Goal: Task Accomplishment & Management: Complete application form

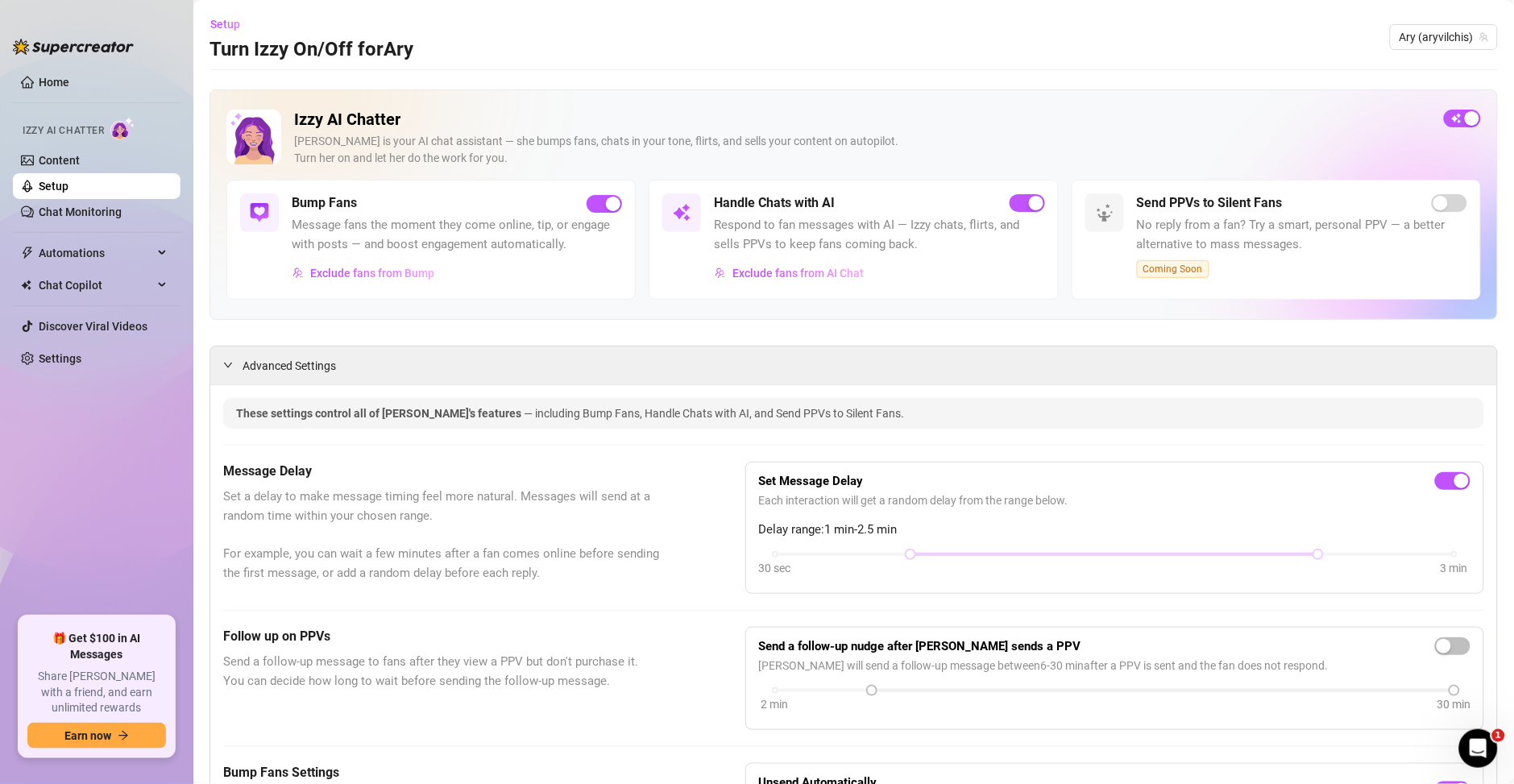
scroll to position [1160, 0]
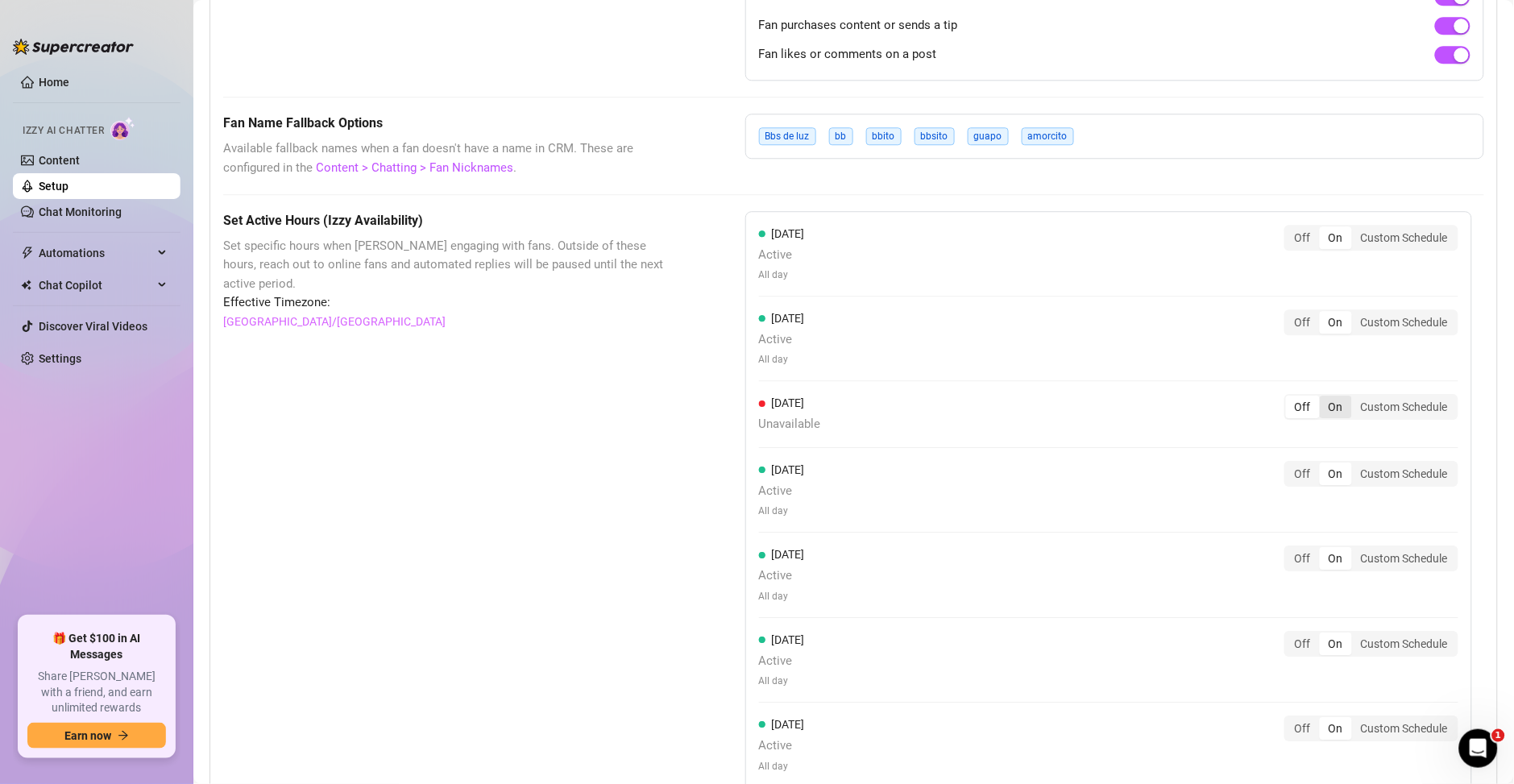
click at [1329, 415] on div "On" at bounding box center [1335, 406] width 32 height 22
click at [1323, 397] on input "On" at bounding box center [1323, 397] width 0 height 0
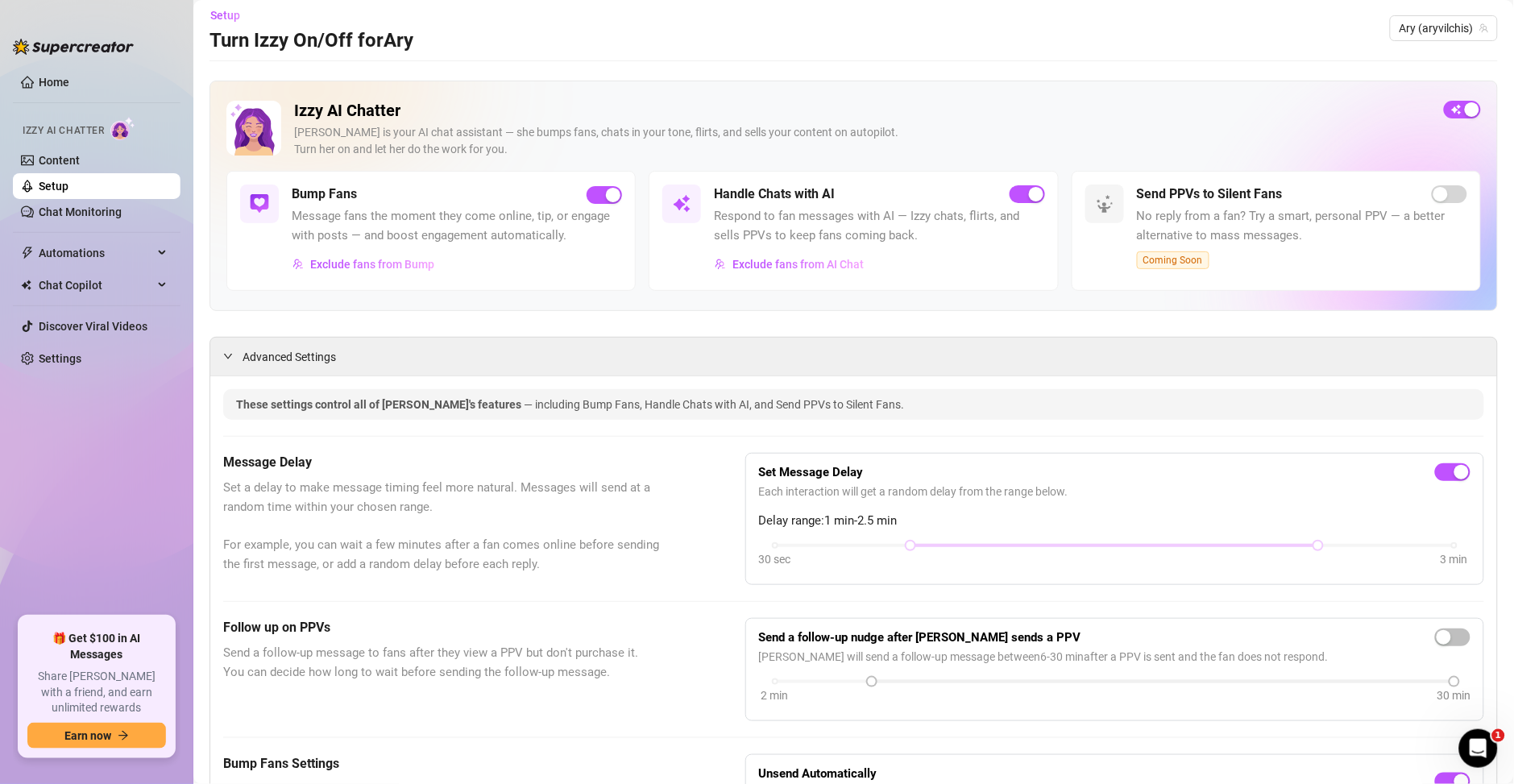
scroll to position [0, 0]
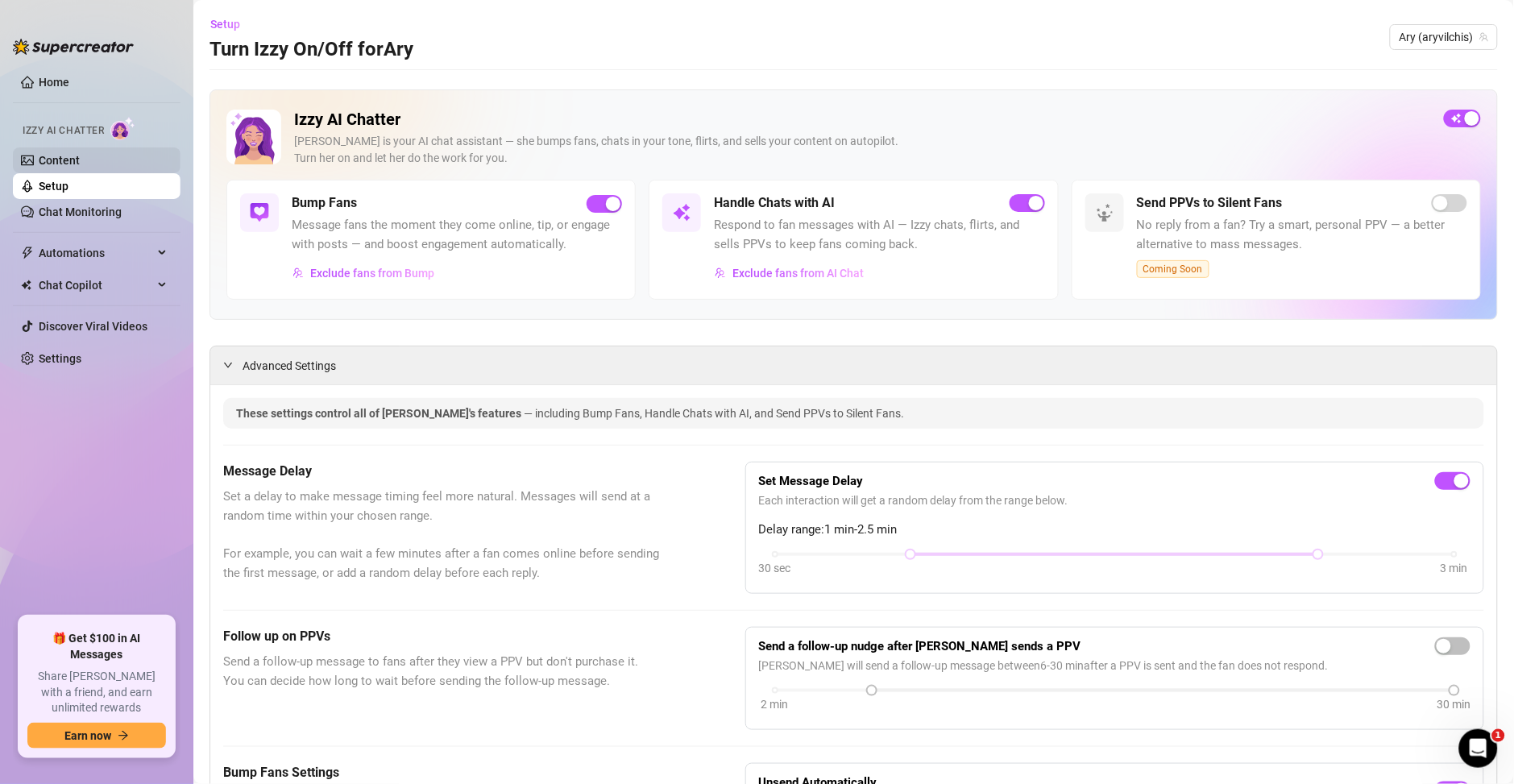
click at [80, 157] on link "Content" at bounding box center [59, 160] width 41 height 13
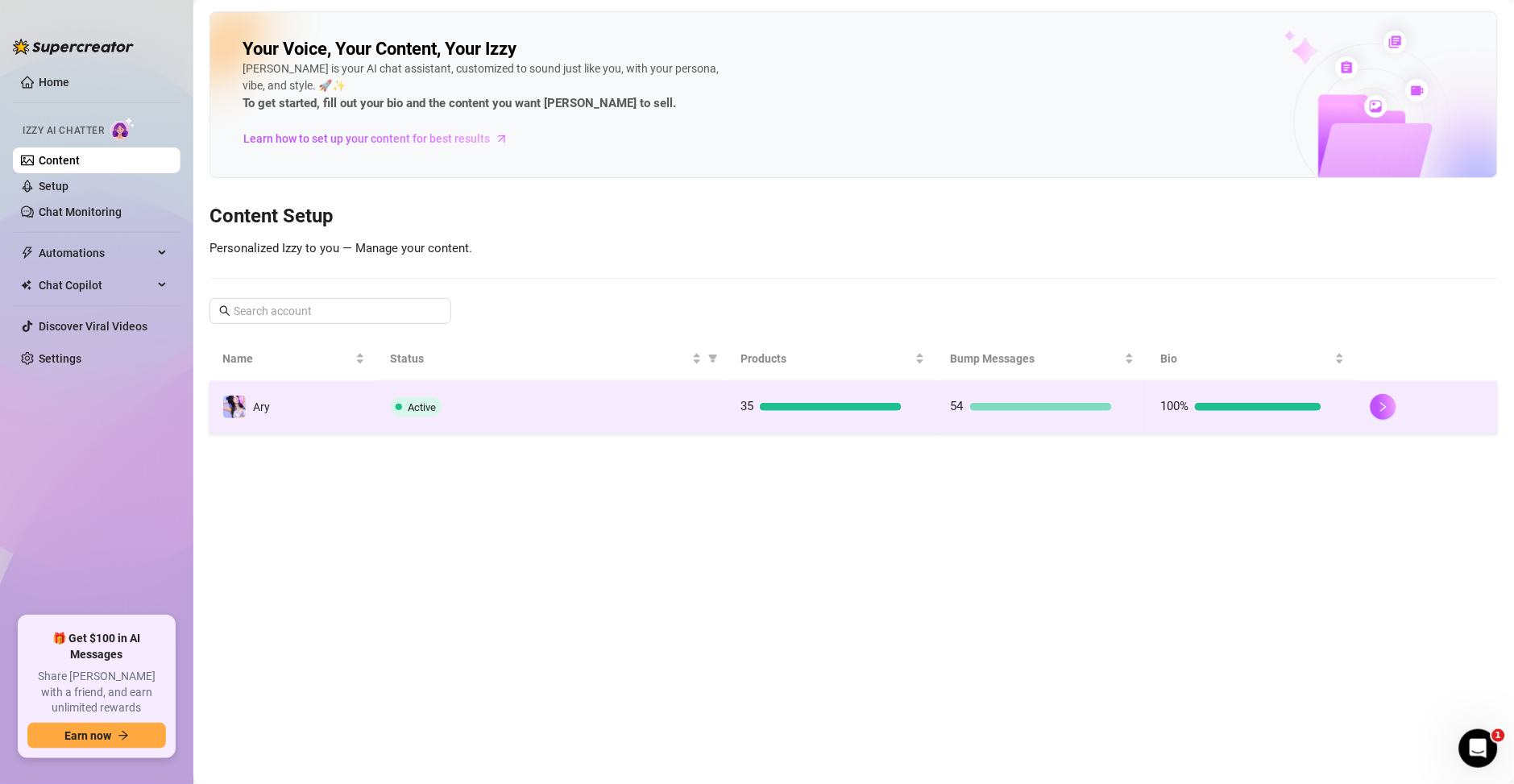
click at [709, 406] on div "Active" at bounding box center [552, 407] width 324 height 19
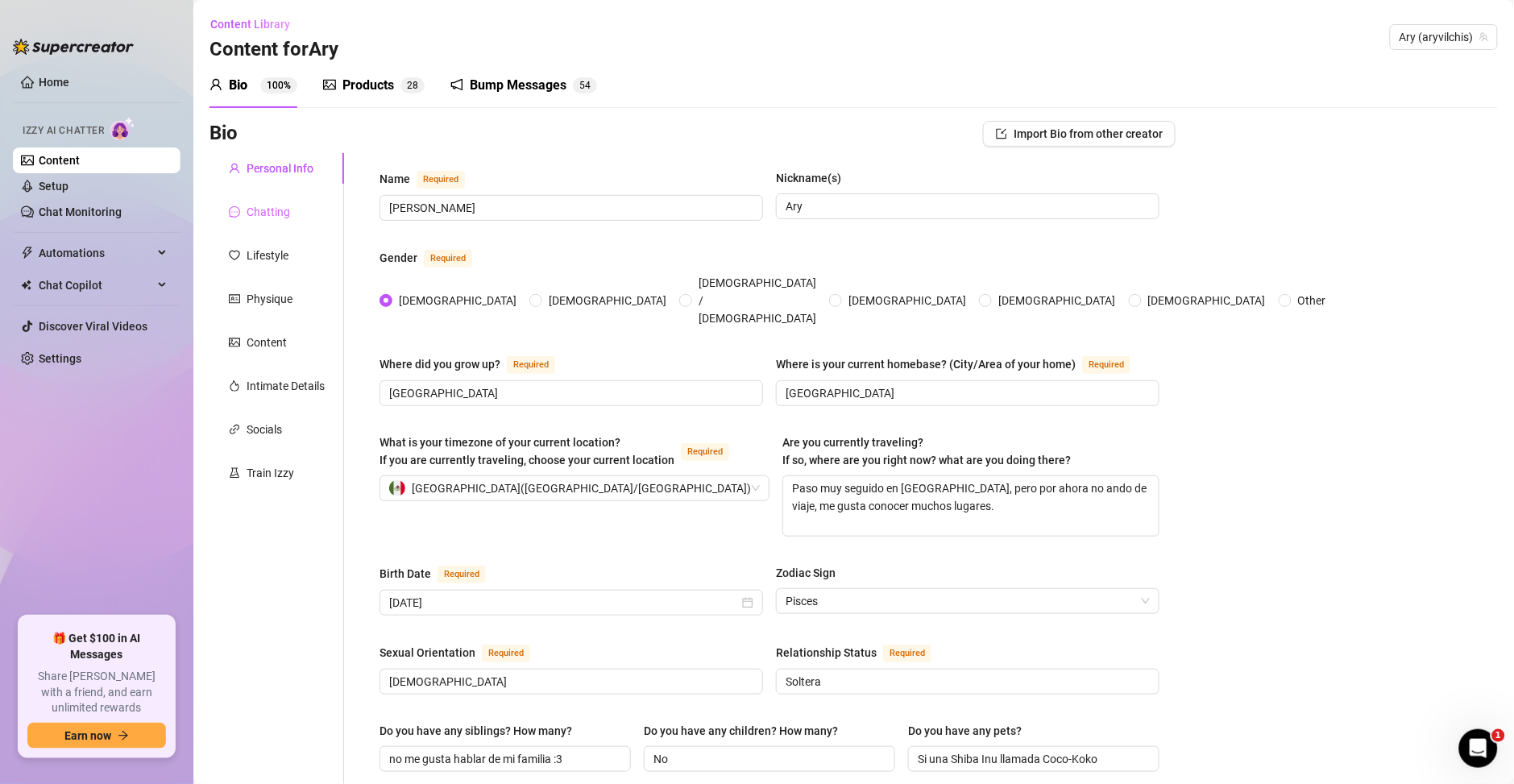
click at [292, 216] on div "Chatting" at bounding box center [277, 211] width 134 height 30
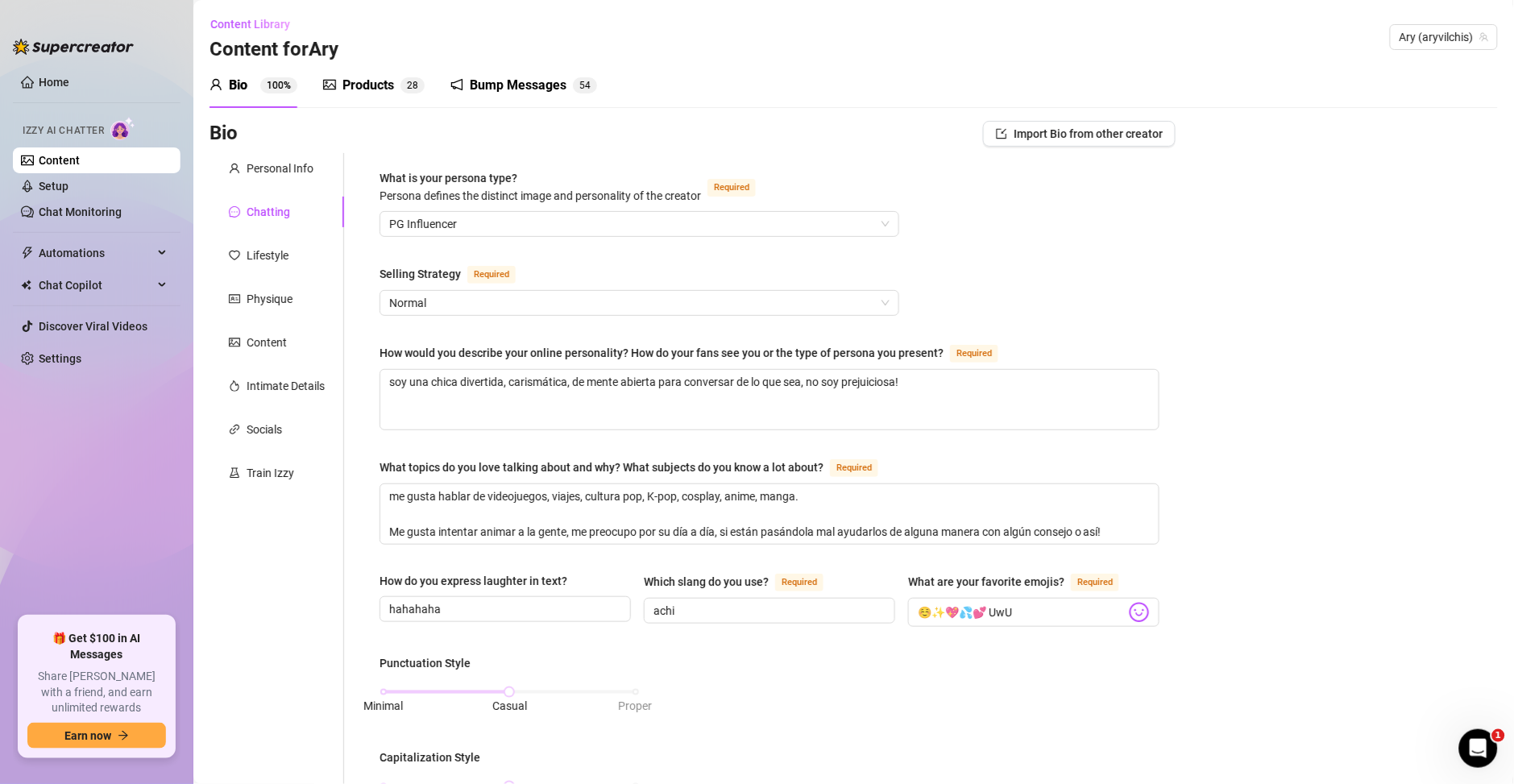
click at [611, 315] on div "What is your persona type? [PERSON_NAME] defines the distinct image and persona…" at bounding box center [769, 754] width 779 height 1170
click at [612, 310] on span "Normal" at bounding box center [638, 302] width 500 height 24
click at [1030, 266] on div "What is your persona type? [PERSON_NAME] defines the distinct image and persona…" at bounding box center [769, 754] width 779 height 1170
click at [263, 251] on div "Lifestyle" at bounding box center [267, 255] width 42 height 18
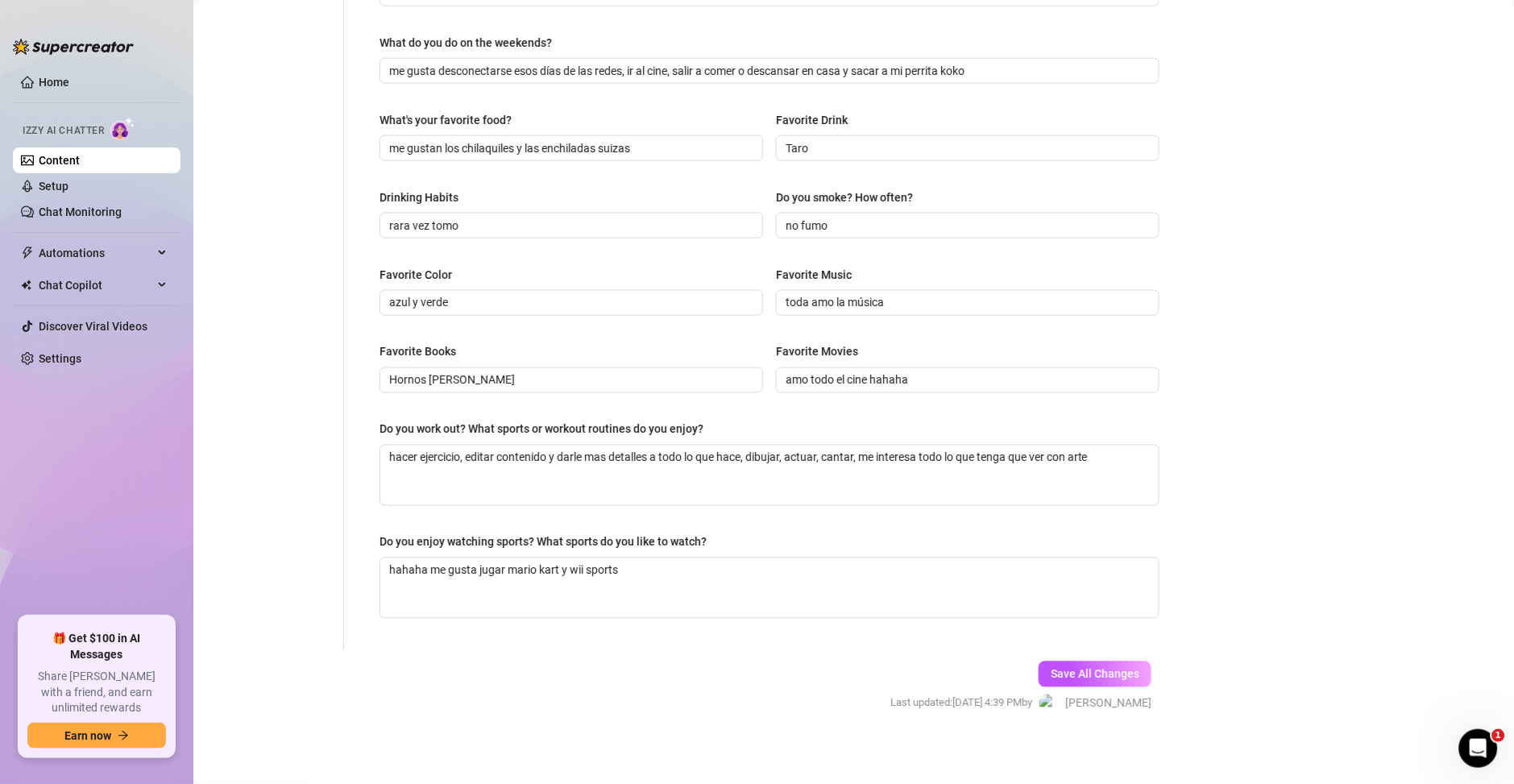
scroll to position [593, 0]
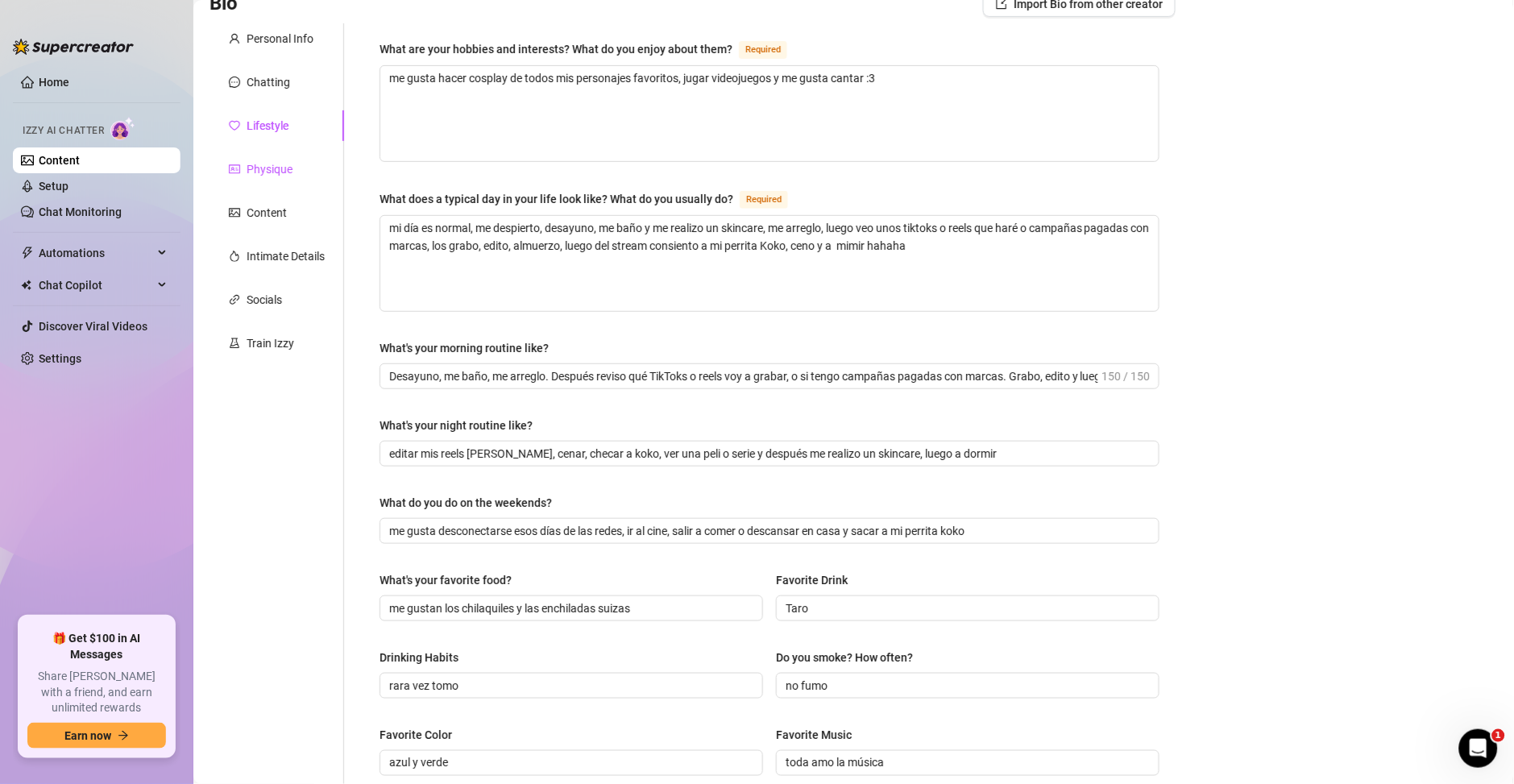
click at [259, 174] on div "Physique" at bounding box center [269, 169] width 46 height 18
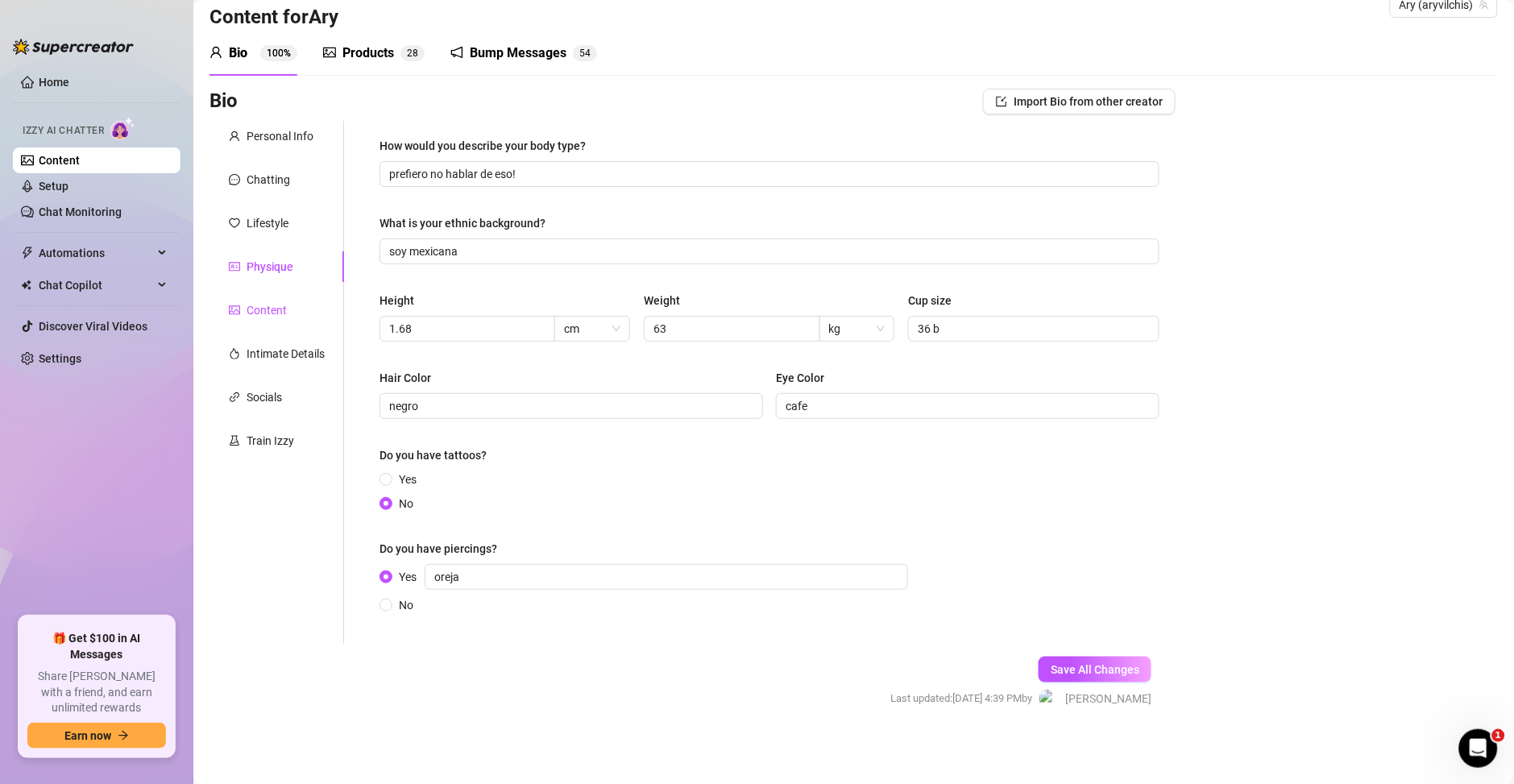
click at [260, 314] on div "Content" at bounding box center [266, 310] width 40 height 18
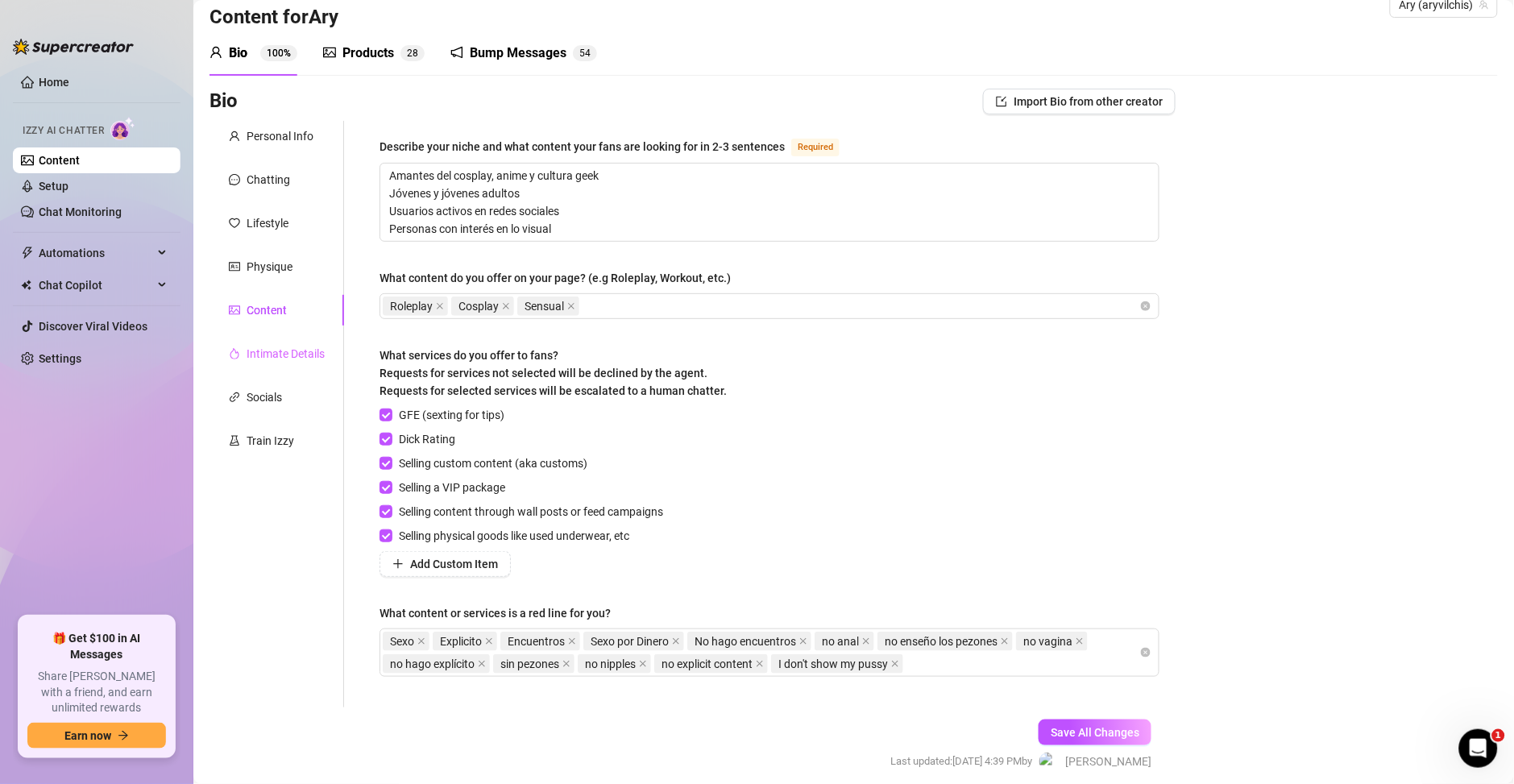
click at [283, 364] on div "Intimate Details" at bounding box center [277, 353] width 134 height 30
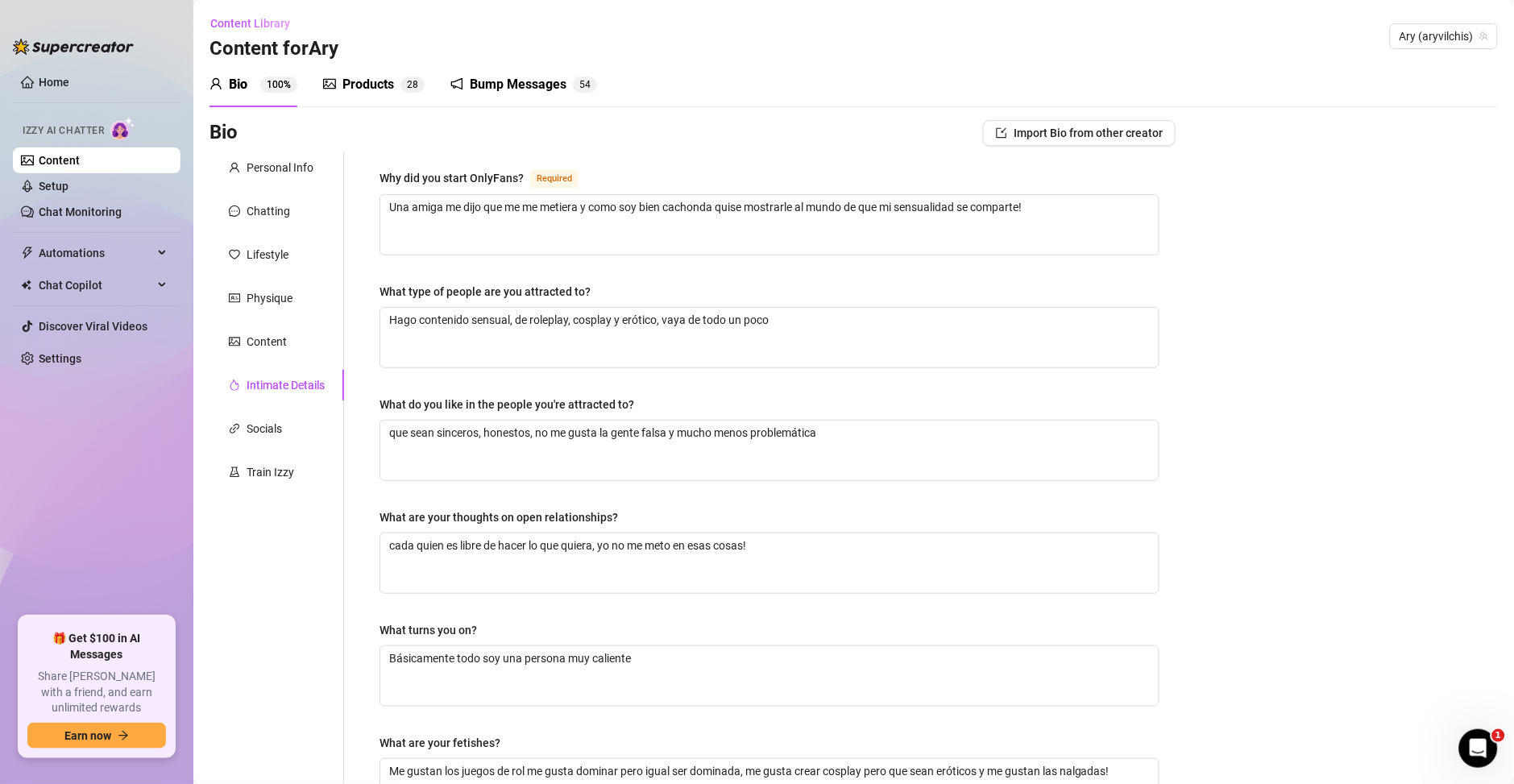
scroll to position [0, 0]
drag, startPoint x: 255, startPoint y: 429, endPoint x: 255, endPoint y: 397, distance: 32.0
click at [253, 426] on div "Socials" at bounding box center [264, 429] width 35 height 18
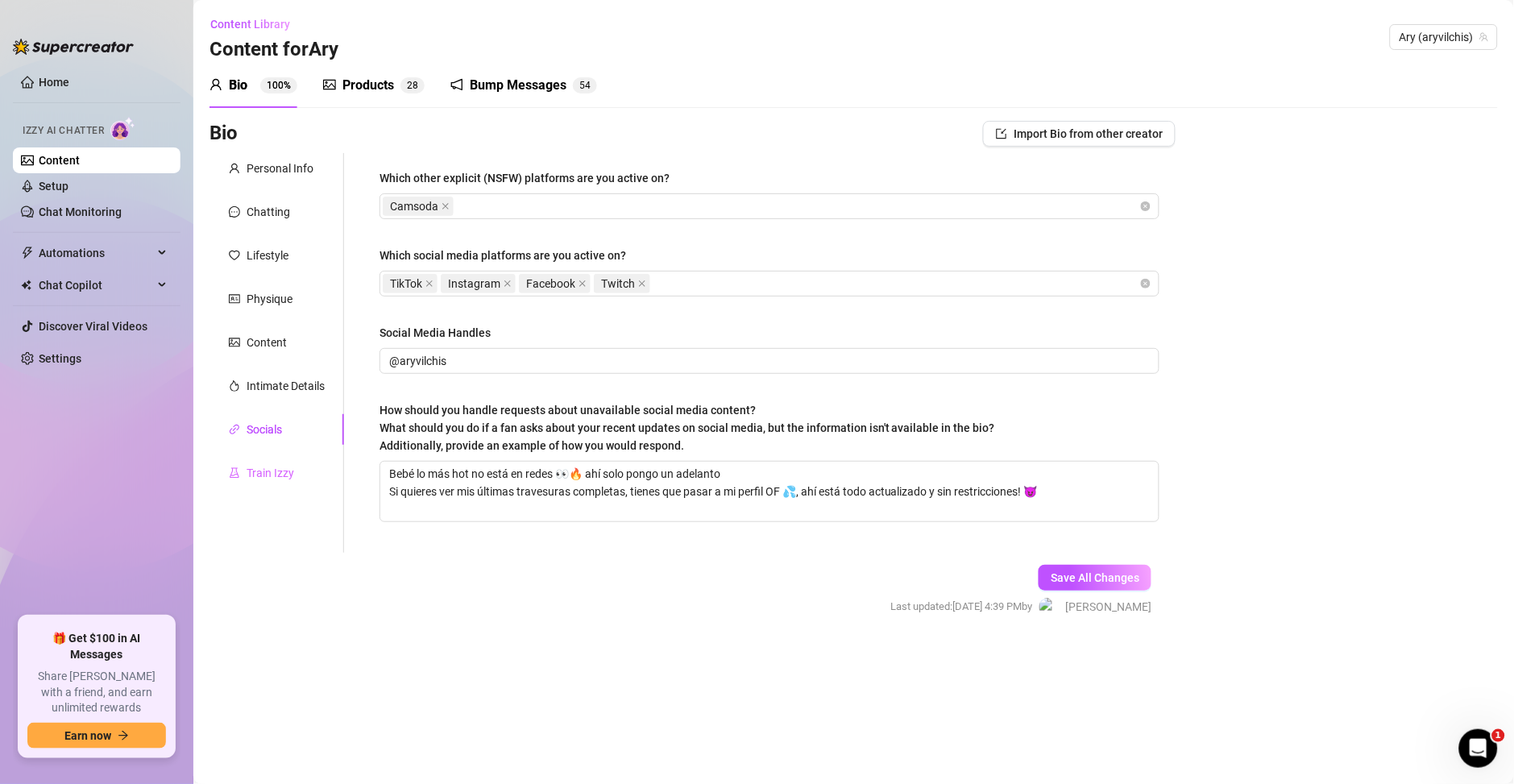
click at [298, 468] on div "Train Izzy" at bounding box center [277, 472] width 134 height 30
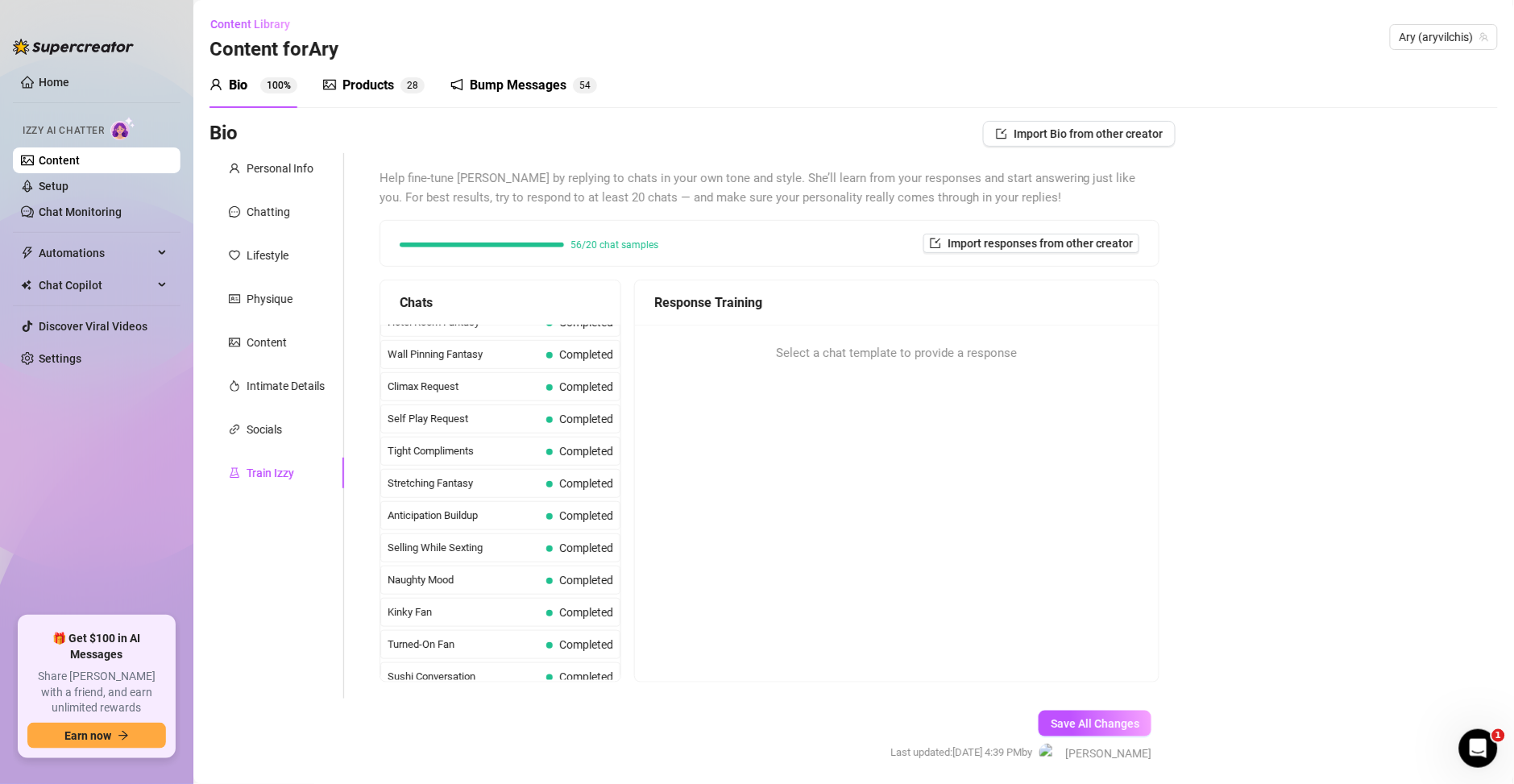
scroll to position [695, 0]
click at [68, 179] on link "Setup" at bounding box center [54, 185] width 30 height 13
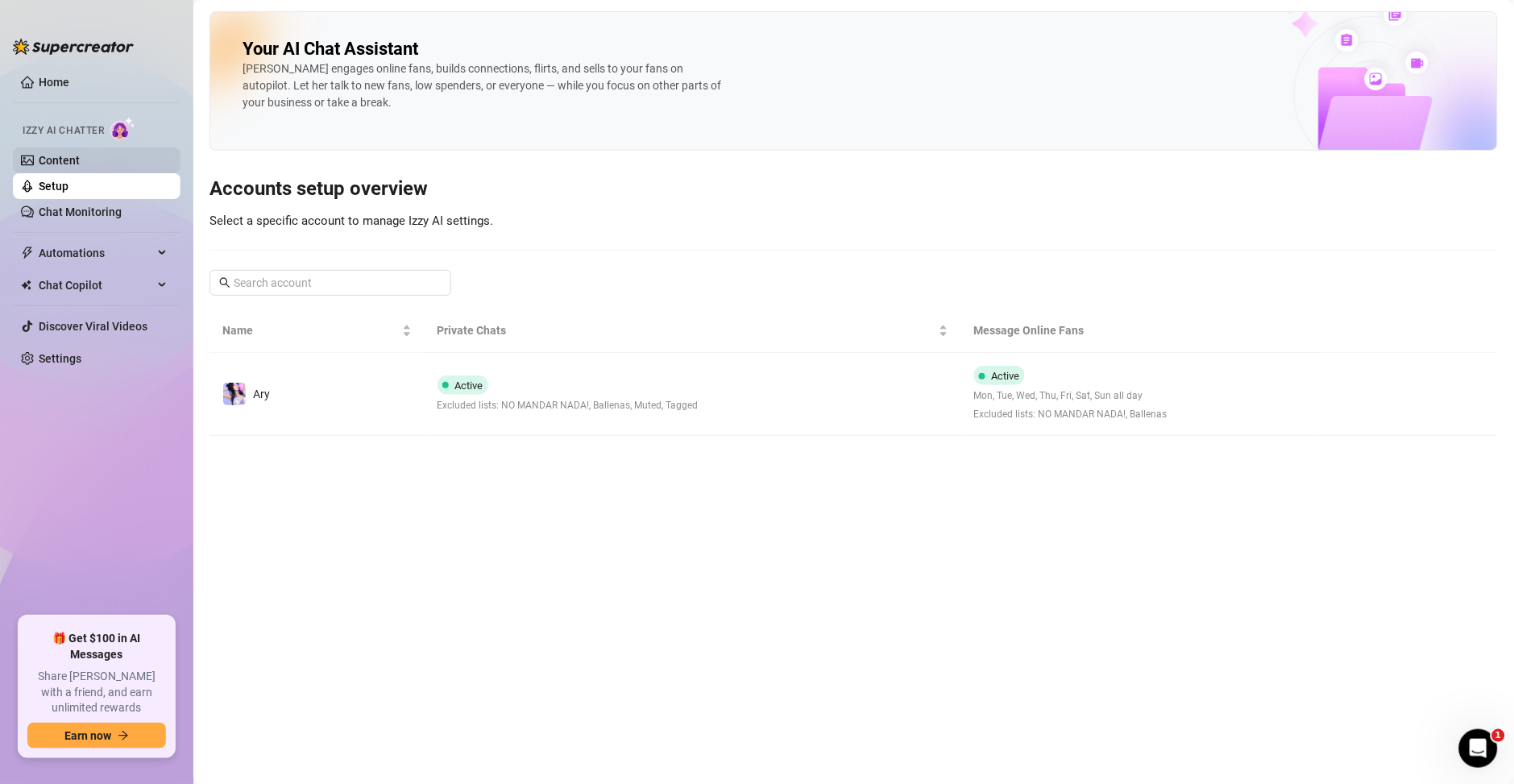
click at [76, 167] on link "Content" at bounding box center [59, 160] width 41 height 13
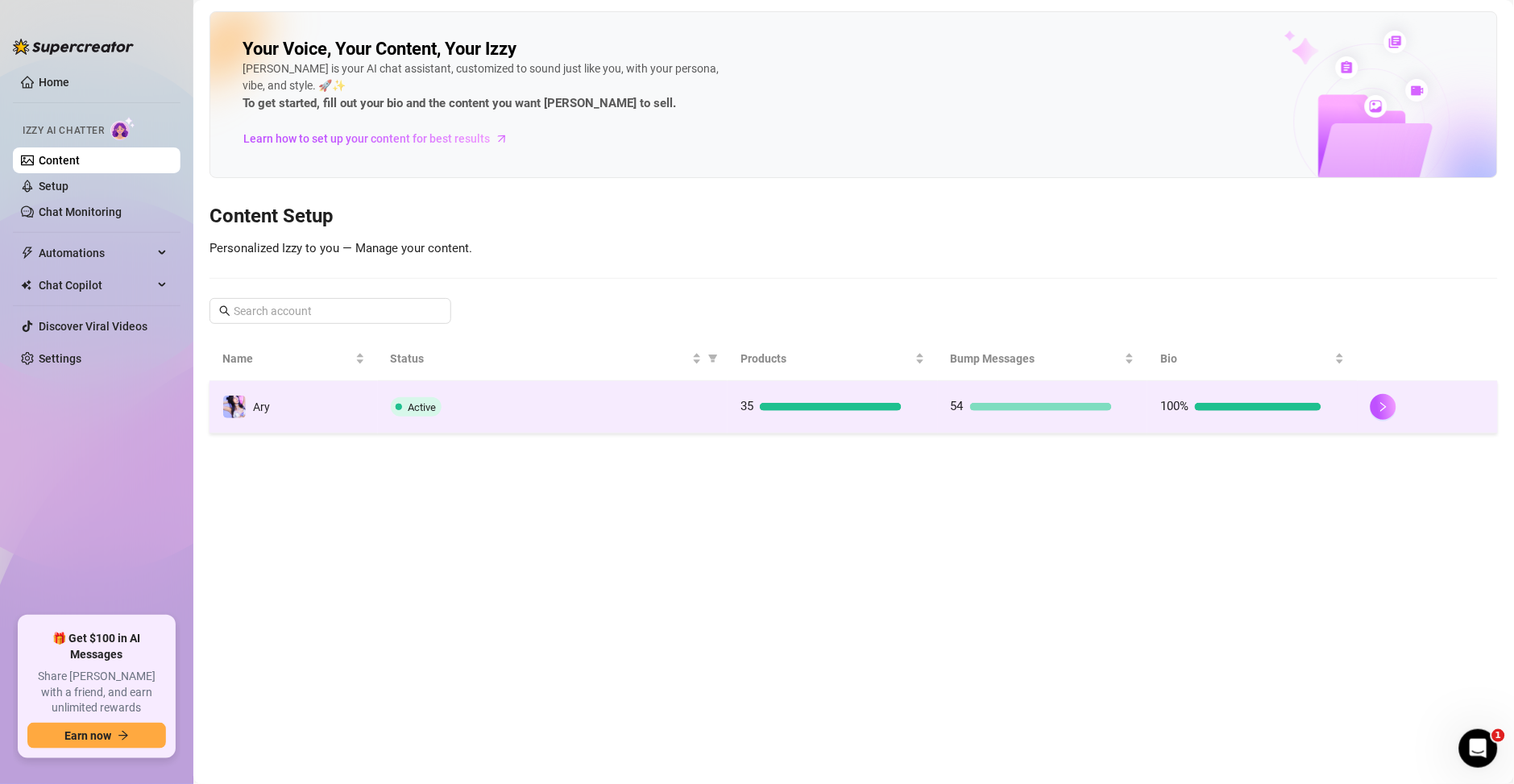
click at [1117, 412] on div "54" at bounding box center [1042, 407] width 184 height 19
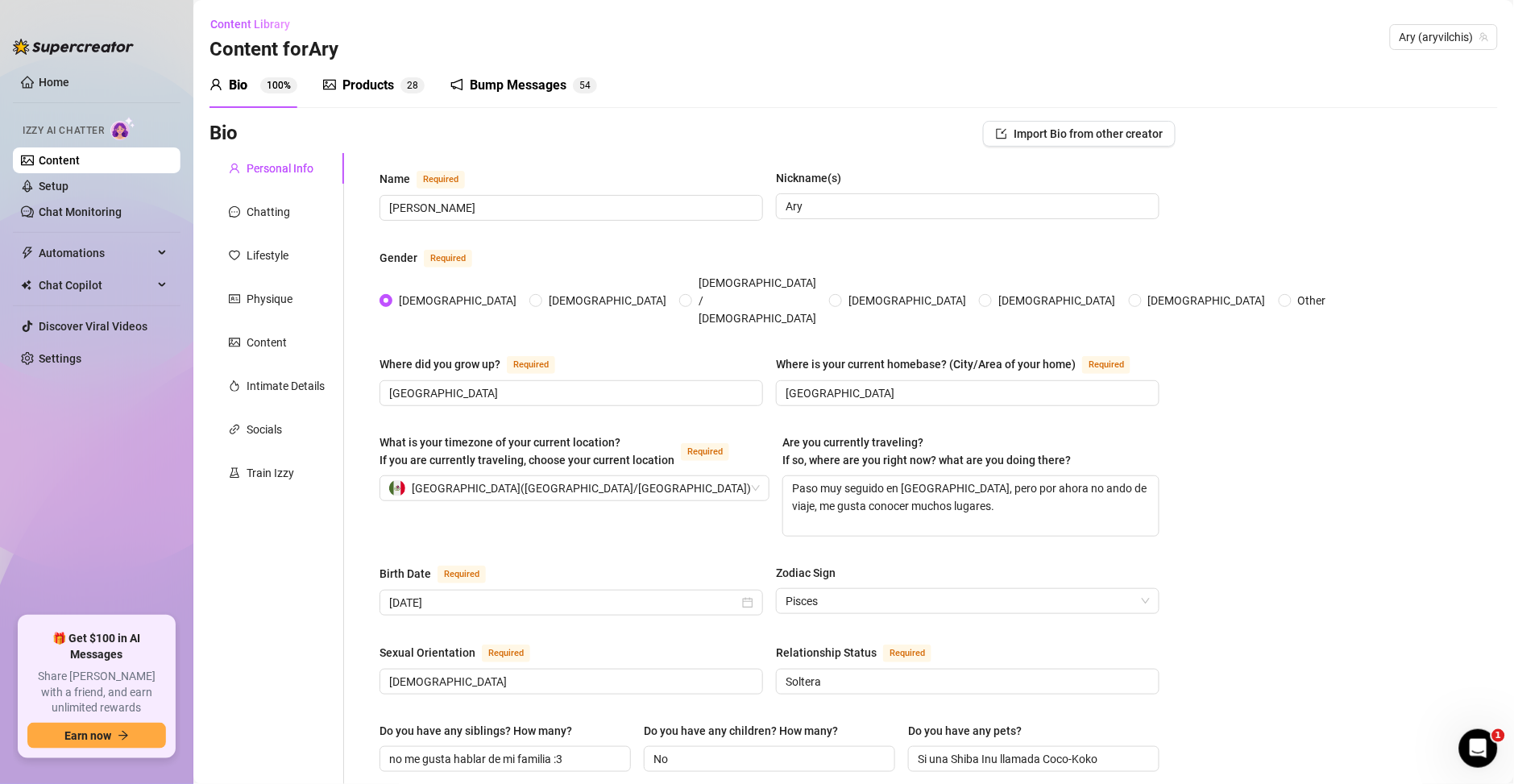
click at [384, 85] on div "Products" at bounding box center [367, 86] width 52 height 19
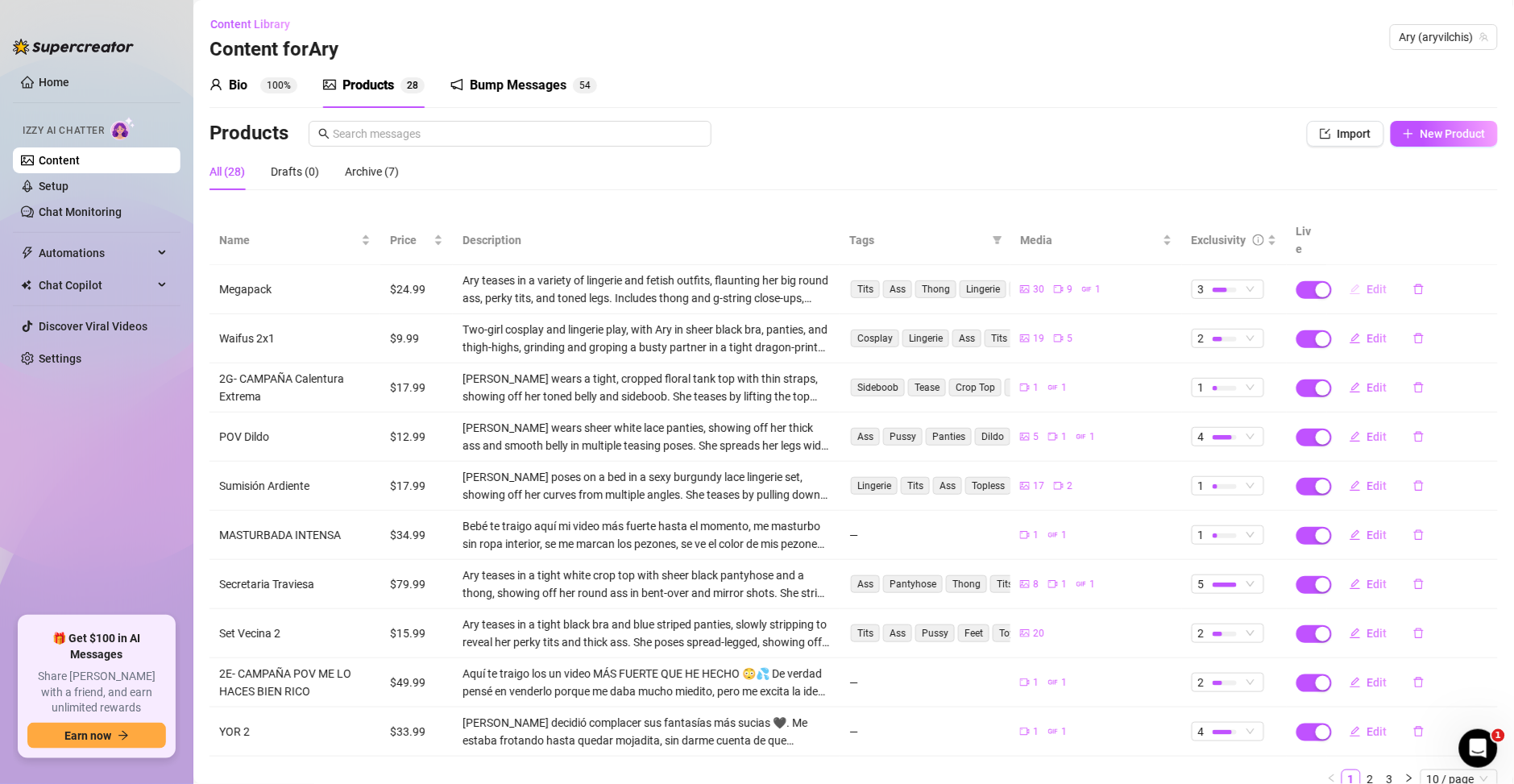
click at [1348, 277] on button "Edit" at bounding box center [1368, 289] width 63 height 25
type textarea "Amorcito 💕 [PERSON_NAME] tengo un MEGAPACK bien rico y sucio 🤤🔥 Son [DEMOGRAPHI…"
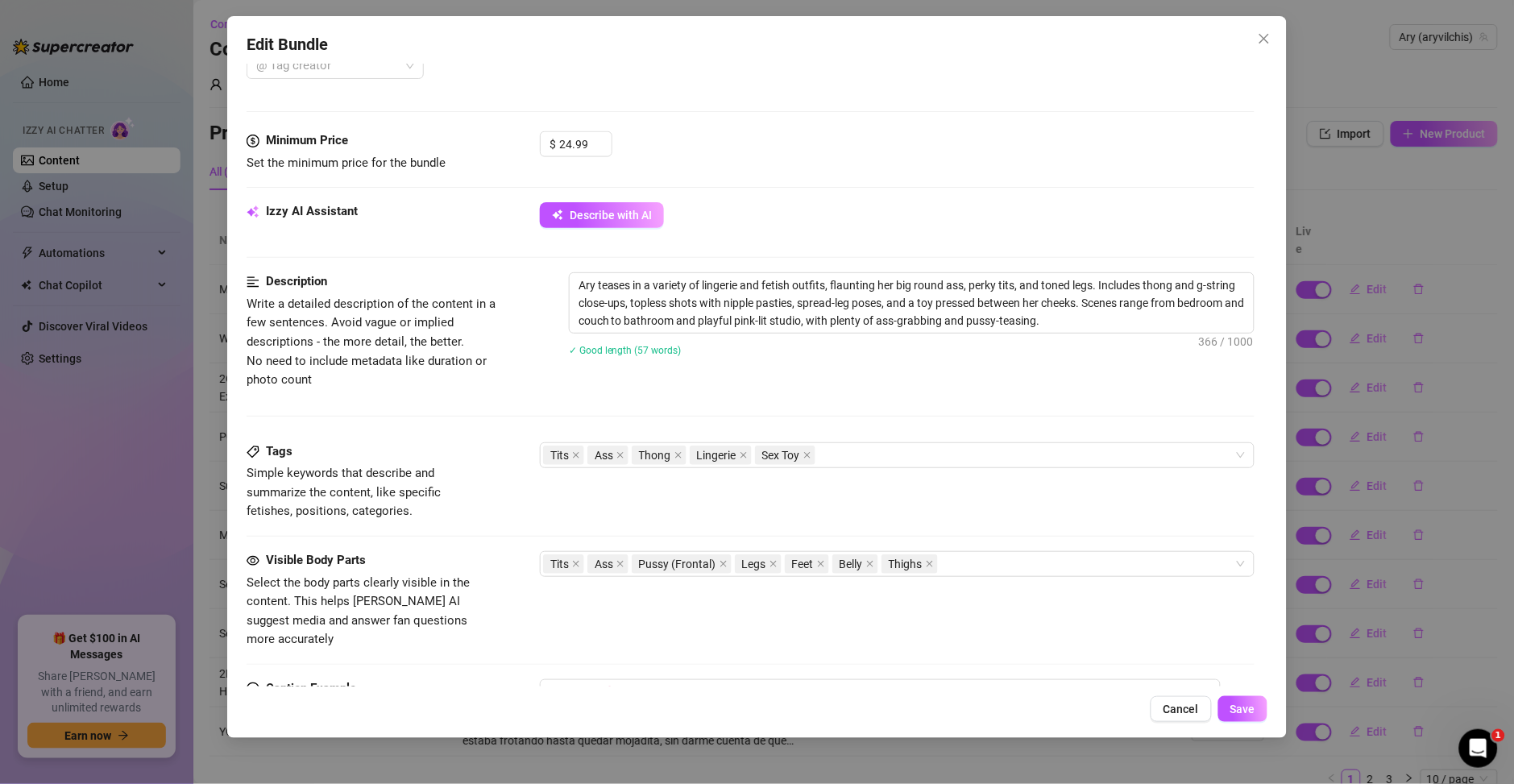
scroll to position [695, 0]
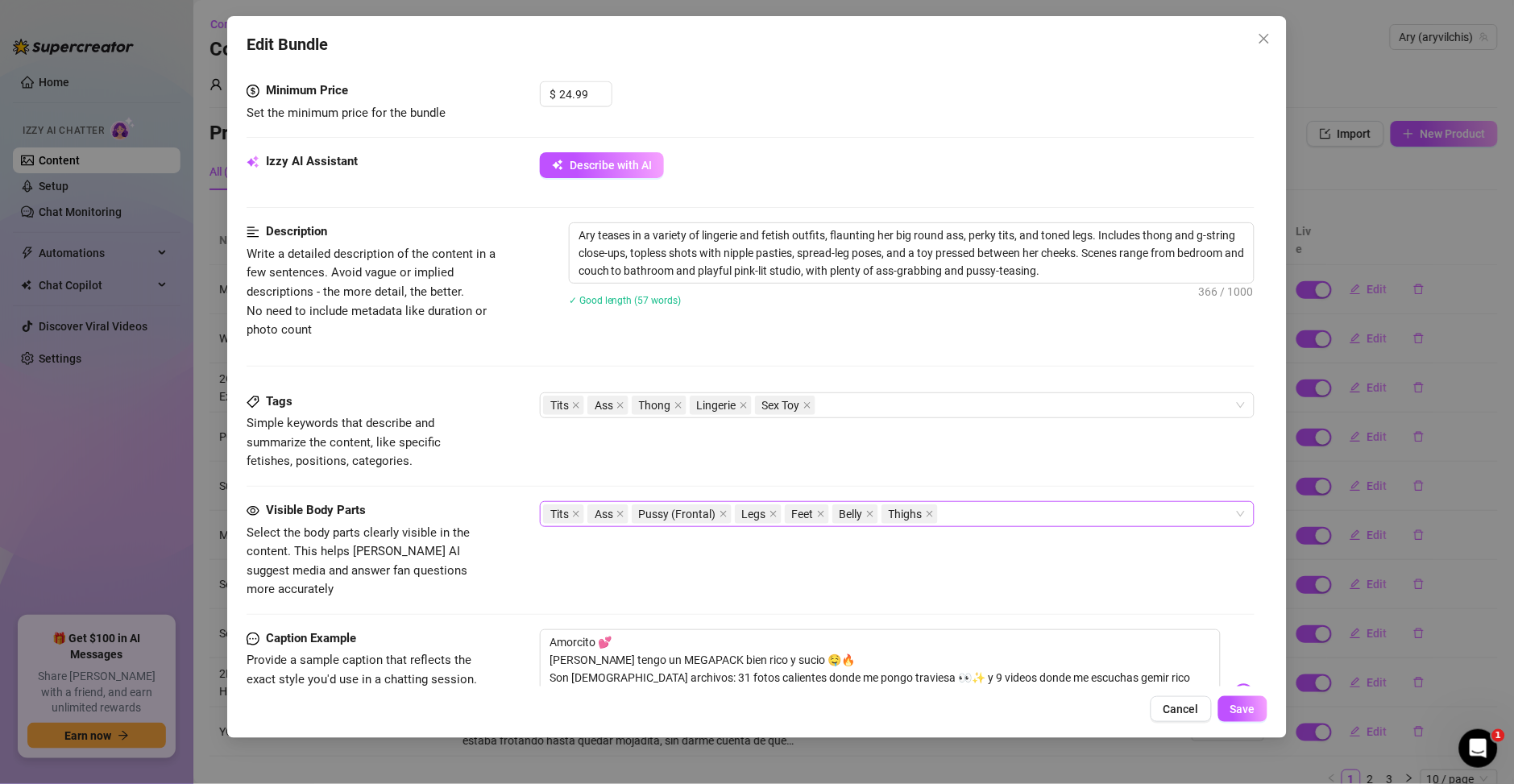
click at [984, 512] on div "Tits Ass Pussy (Frontal) Legs Feet Belly Thighs" at bounding box center [888, 513] width 691 height 22
click at [895, 426] on div "Tags Simple keywords that describe and summarize the content, like specific fet…" at bounding box center [750, 431] width 1007 height 79
click at [721, 517] on icon "close" at bounding box center [723, 513] width 8 height 8
click at [568, 514] on span "Tits" at bounding box center [559, 513] width 19 height 18
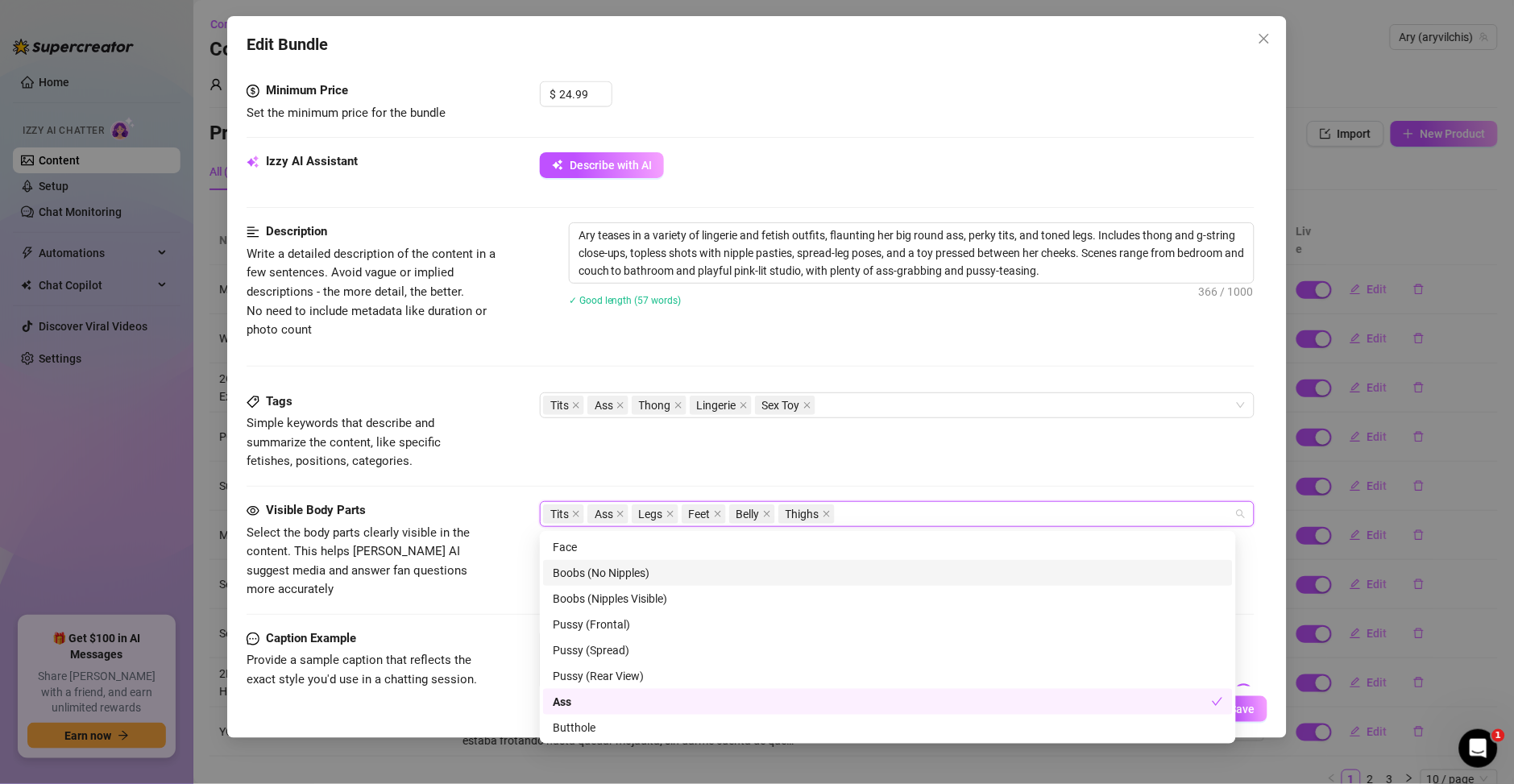
click at [622, 578] on div "Boobs (No Nipples)" at bounding box center [888, 573] width 670 height 18
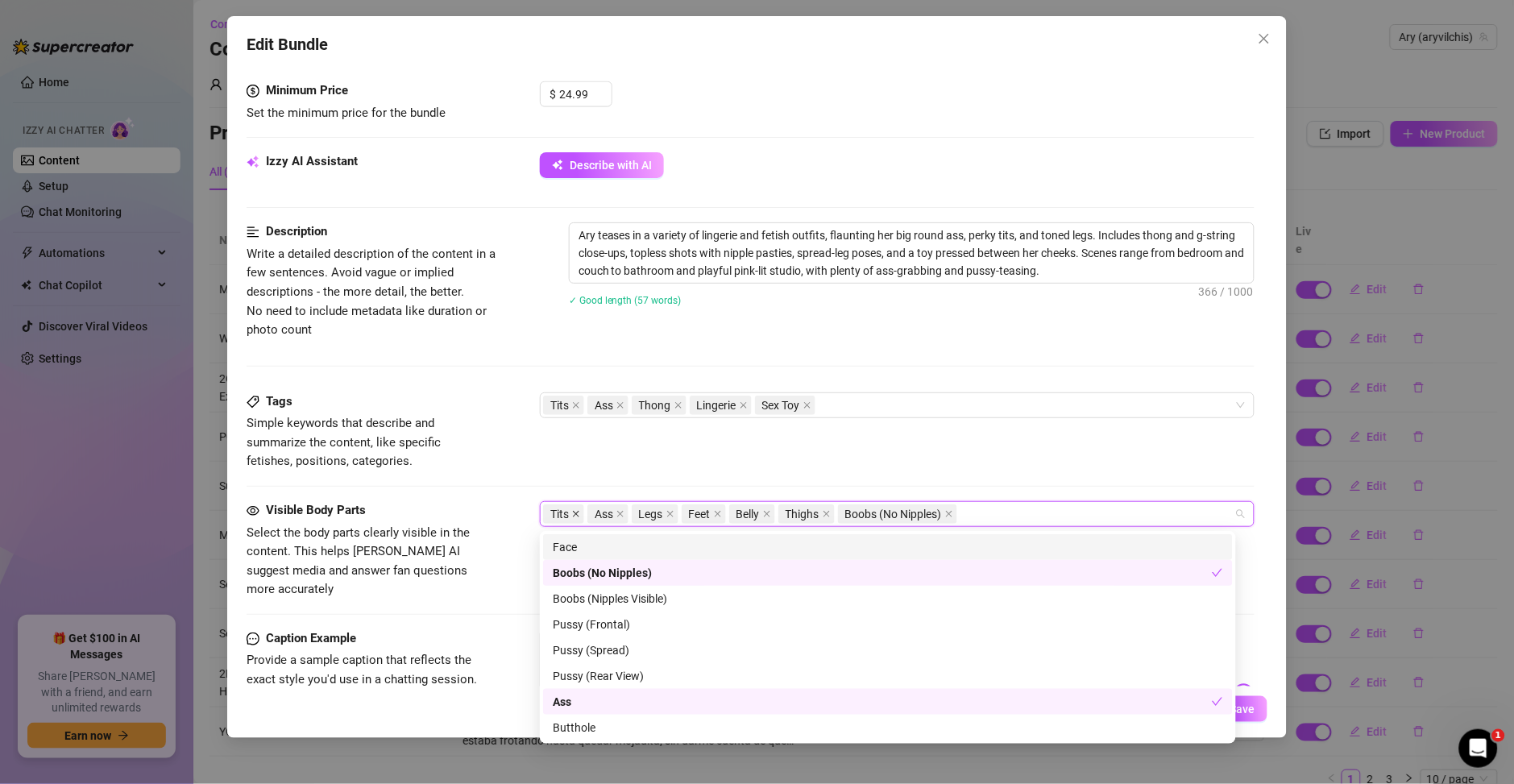
click at [573, 515] on icon "close" at bounding box center [576, 513] width 8 height 8
click at [748, 458] on div "Tags Simple keywords that describe and summarize the content, like specific fet…" at bounding box center [750, 431] width 1007 height 79
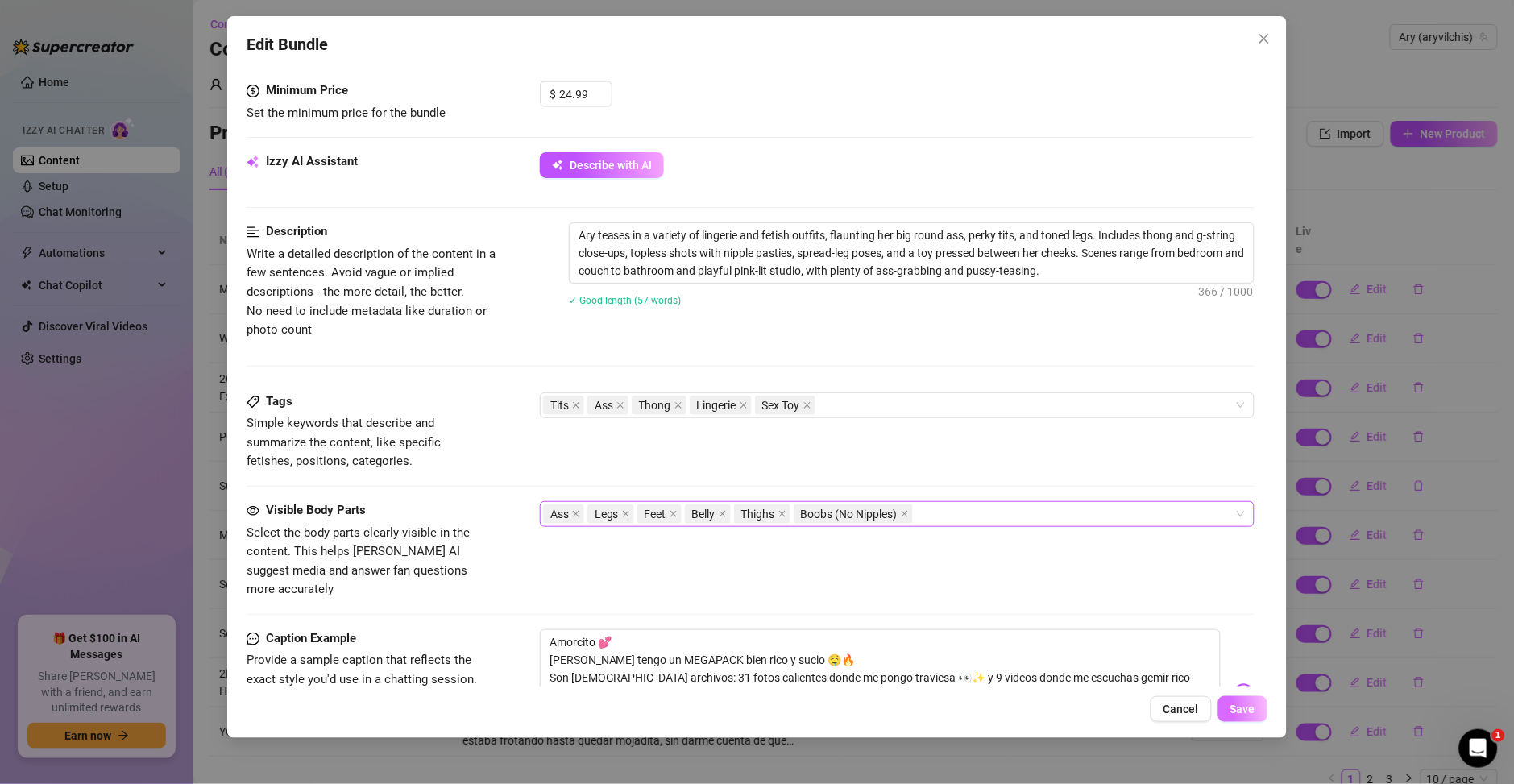
click at [1247, 707] on span "Save" at bounding box center [1243, 708] width 25 height 13
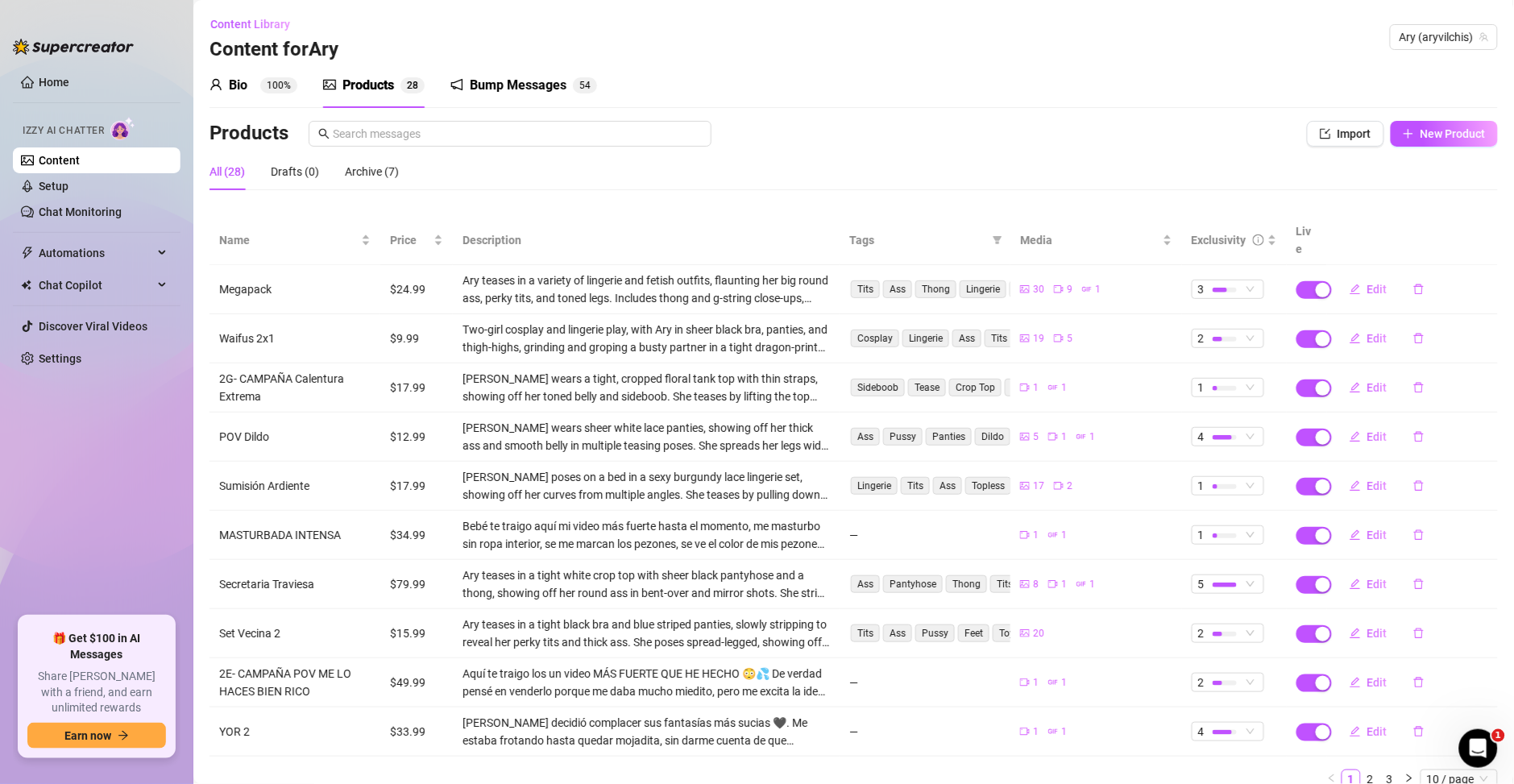
click at [68, 96] on ul "Home Izzy AI Chatter Content Setup Chat Monitoring Automations Chat Copilot Dis…" at bounding box center [96, 335] width 168 height 546
click at [68, 88] on link "Home" at bounding box center [54, 82] width 30 height 13
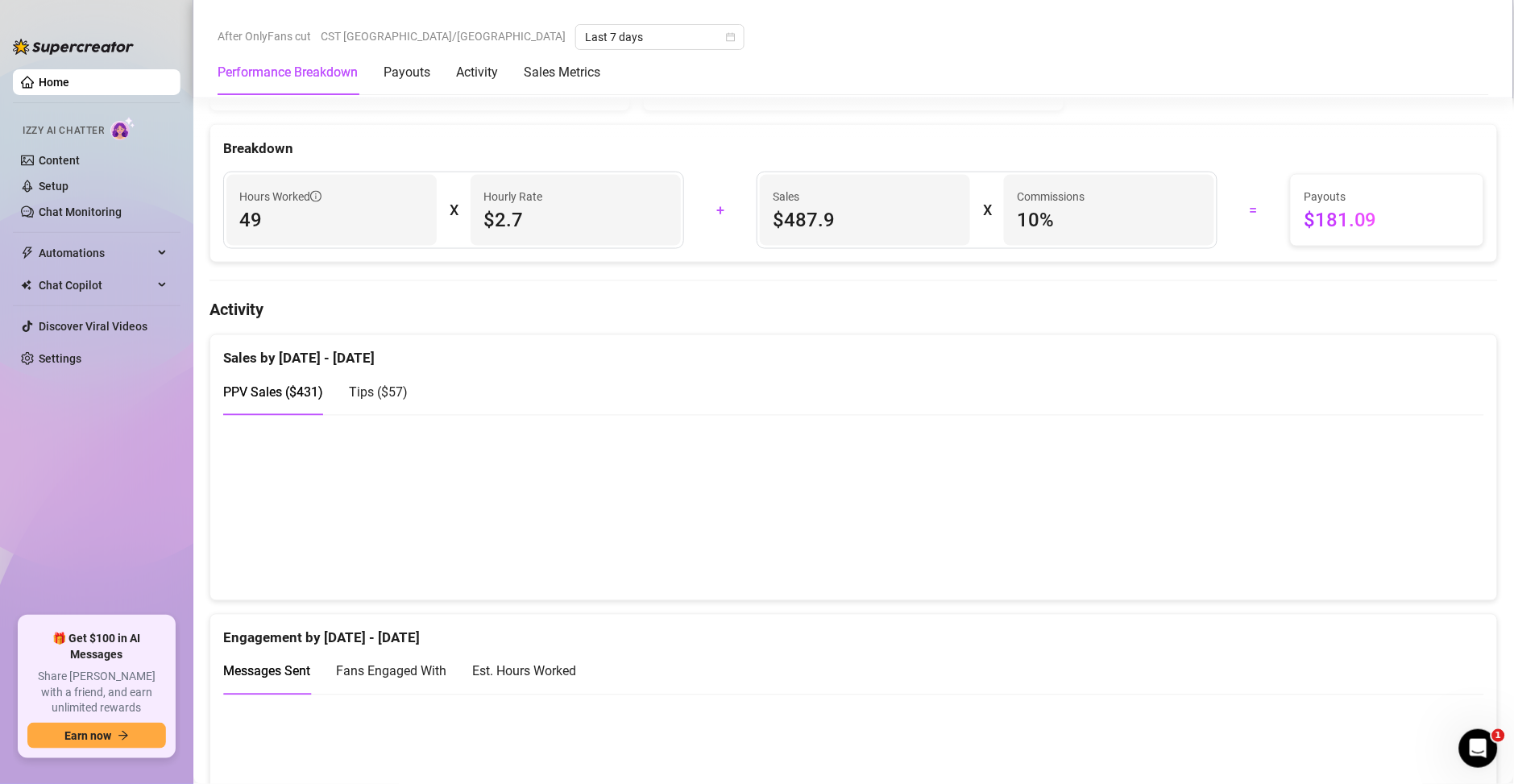
scroll to position [771, 0]
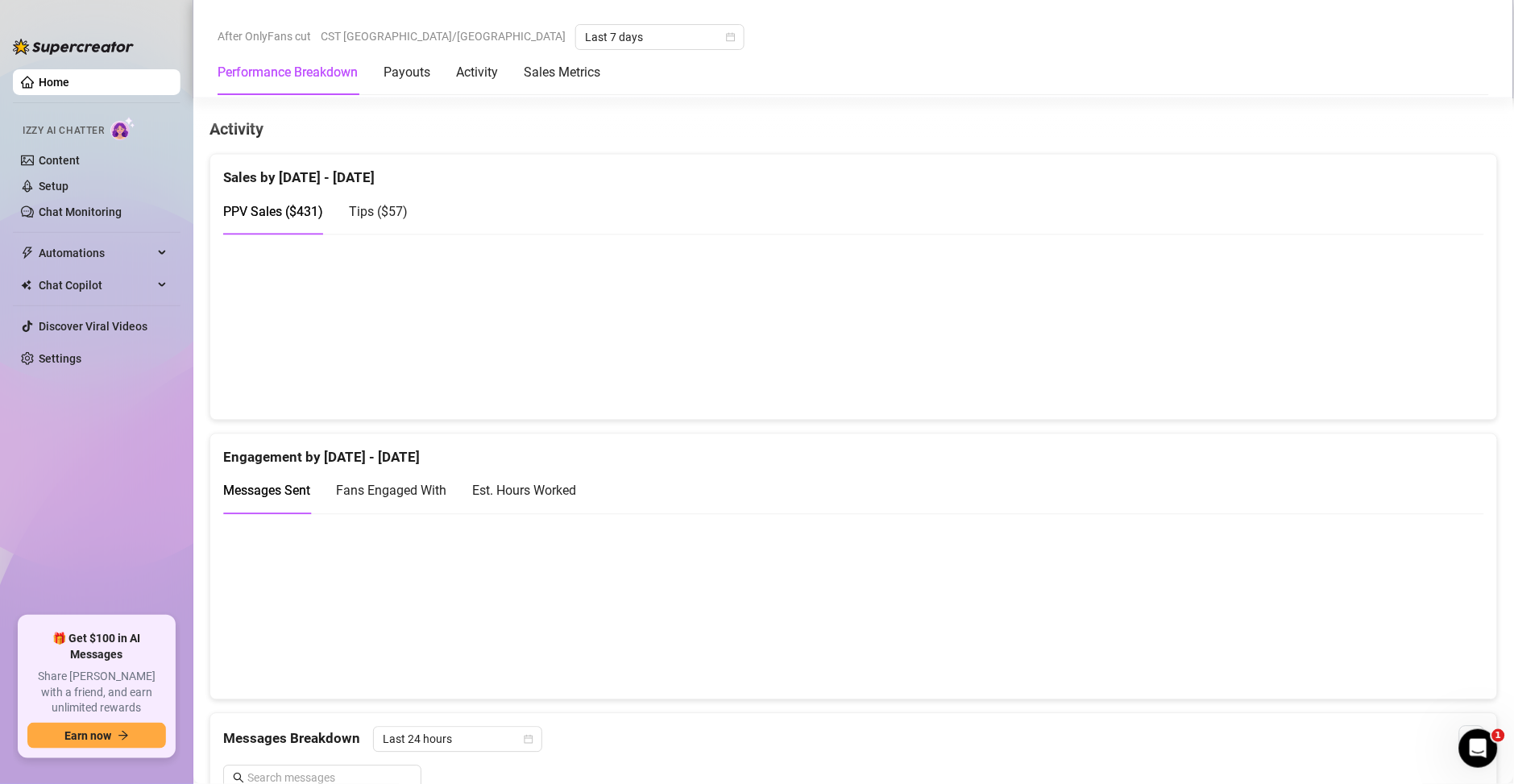
click at [527, 499] on div "Est. Hours Worked" at bounding box center [524, 491] width 104 height 20
click at [282, 500] on div "Messages Sent" at bounding box center [266, 491] width 87 height 20
click at [537, 495] on div "Est. Hours Worked" at bounding box center [524, 491] width 104 height 20
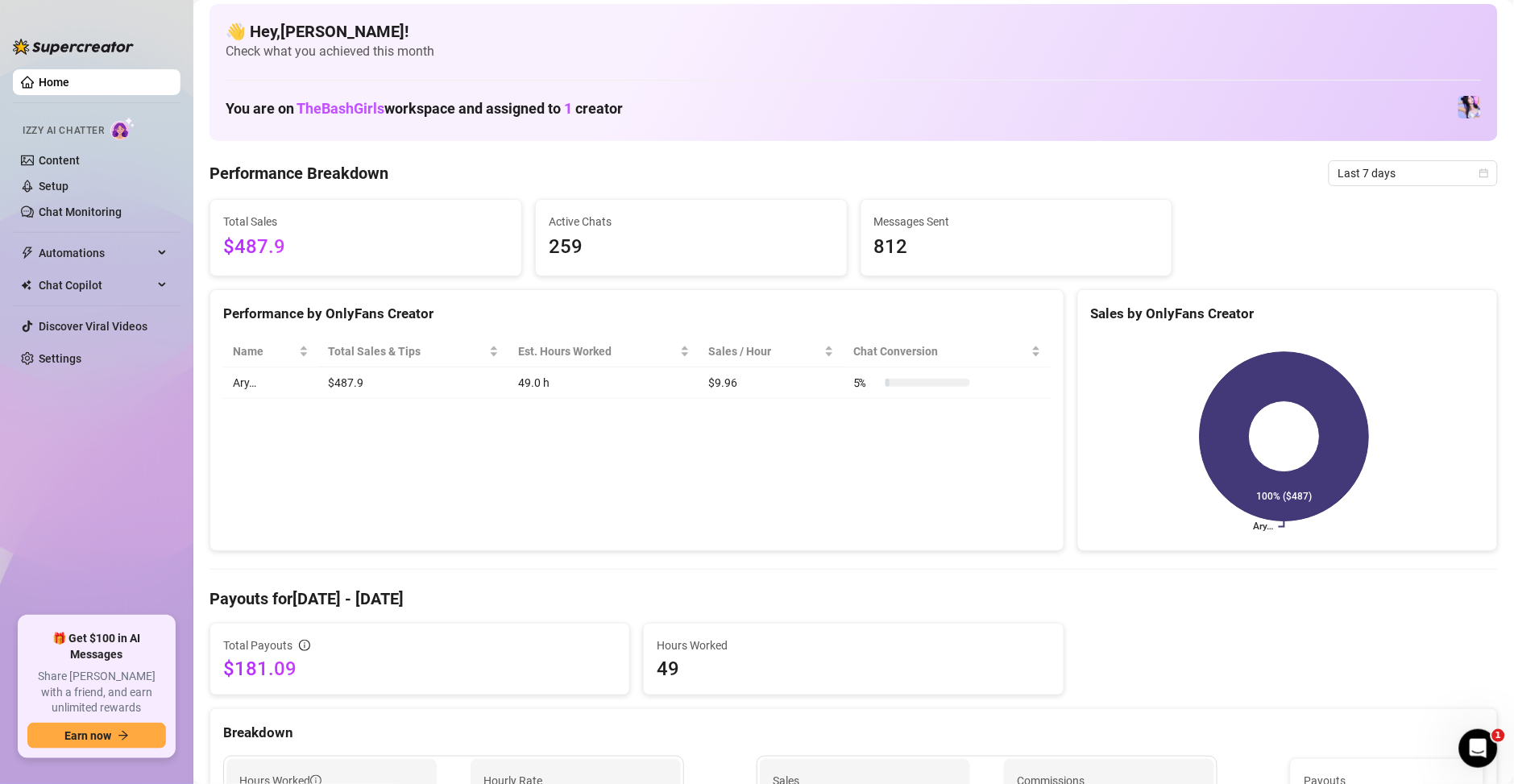
scroll to position [0, 0]
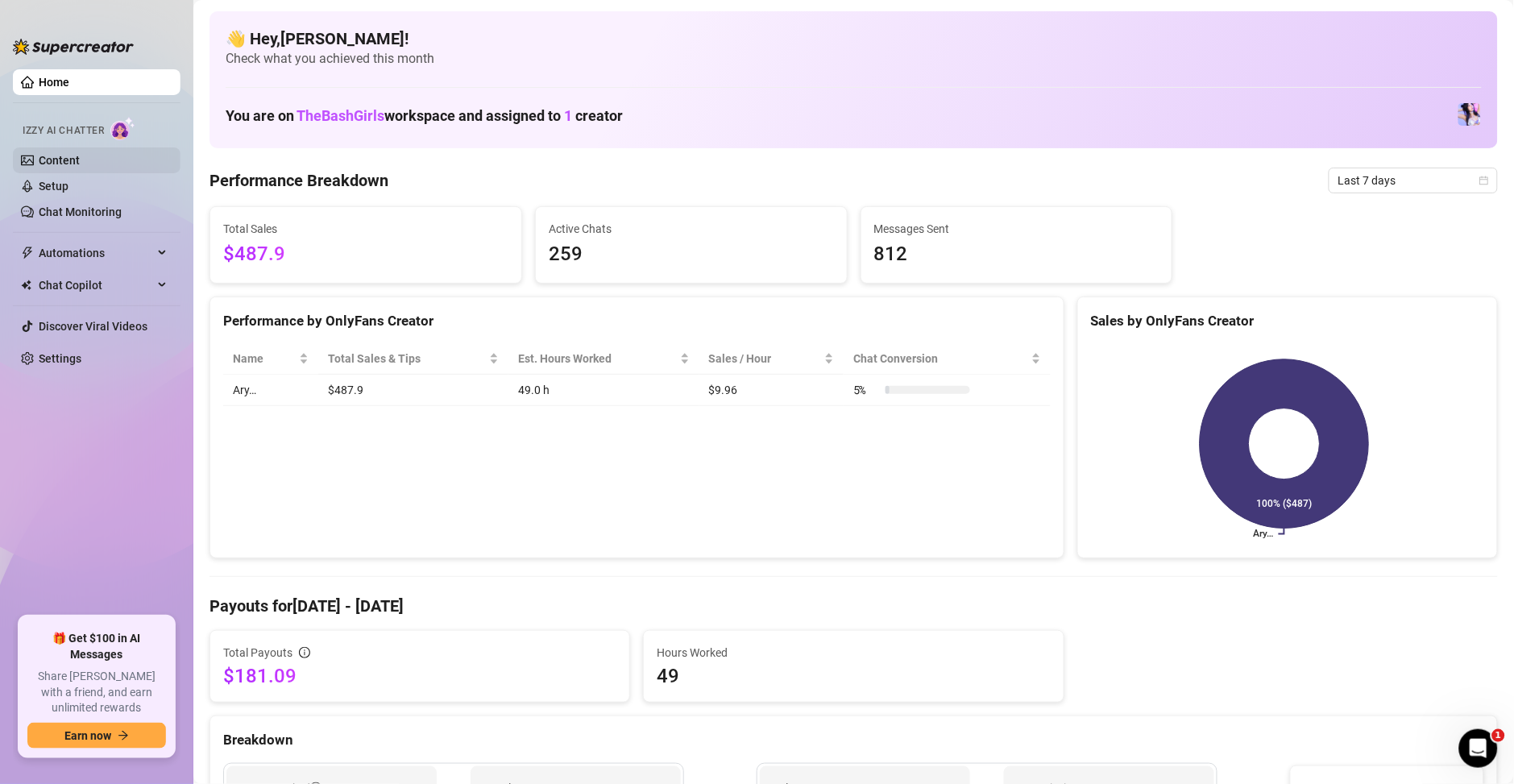
click at [80, 161] on link "Content" at bounding box center [59, 160] width 41 height 13
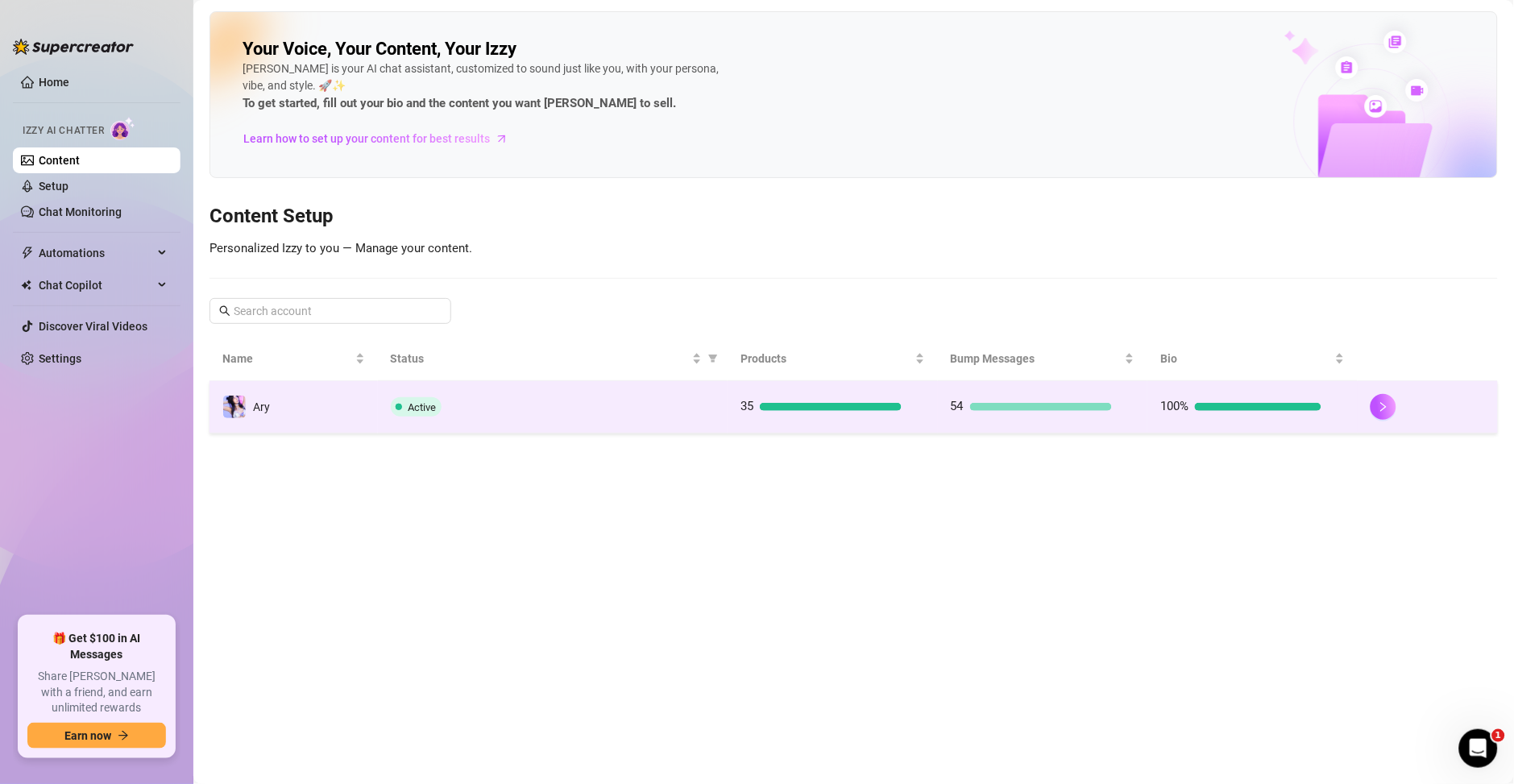
click at [521, 416] on div "Active" at bounding box center [552, 407] width 324 height 19
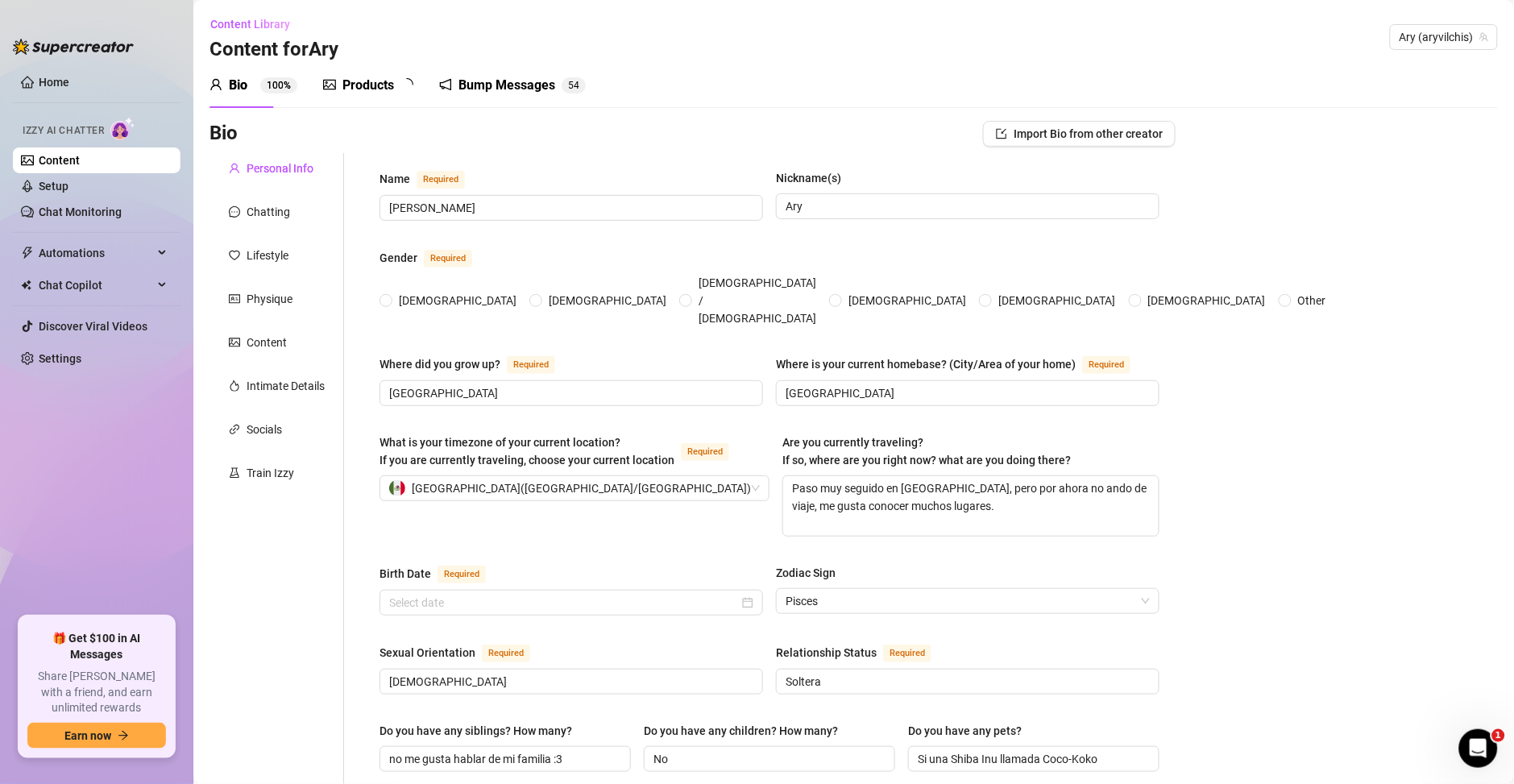
radio input "true"
type input "[DATE]"
click at [393, 85] on div "Products" at bounding box center [367, 86] width 52 height 19
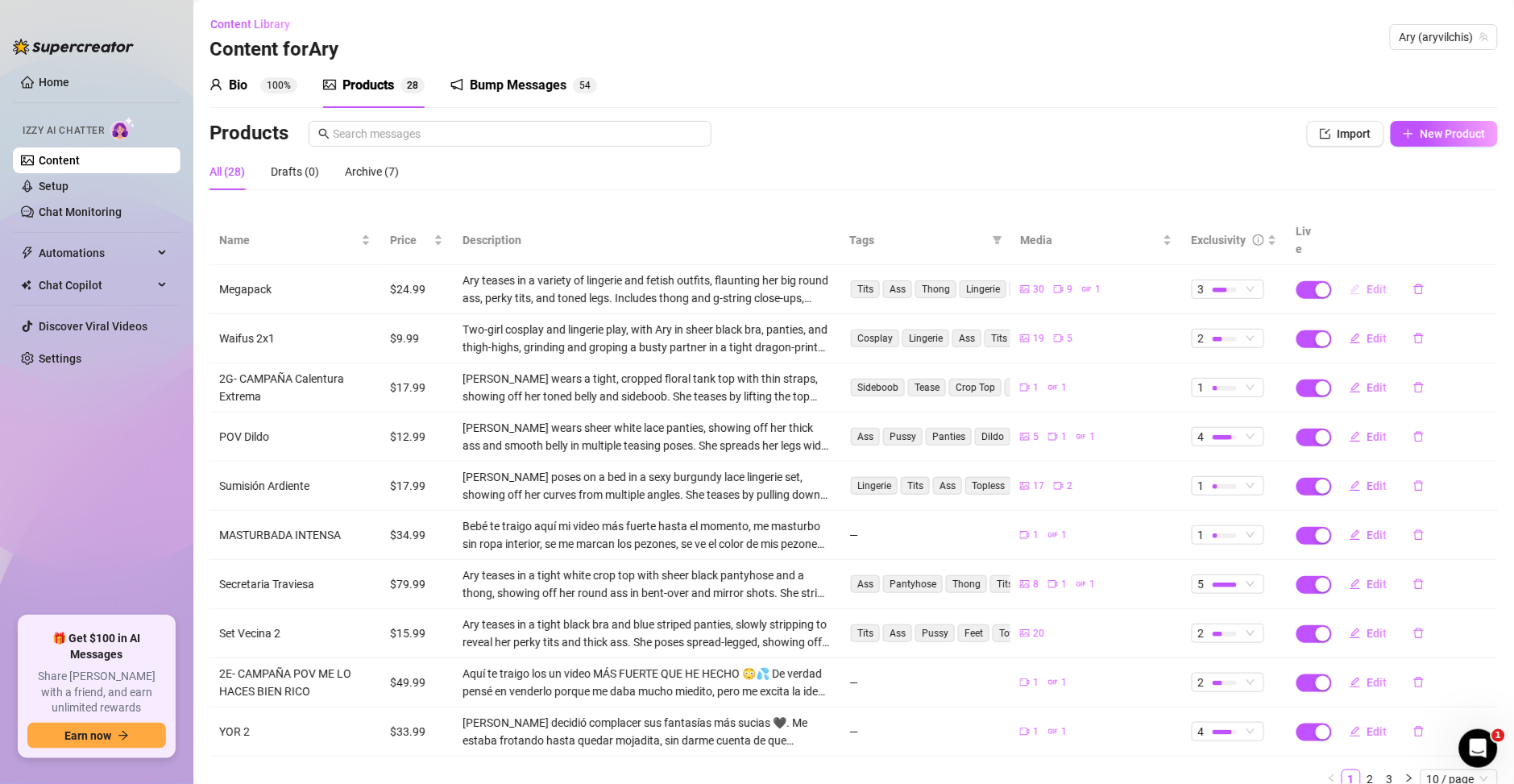
click at [1367, 282] on span "Edit" at bounding box center [1377, 288] width 20 height 13
type textarea "Amorcito 💕 [PERSON_NAME] tengo un MEGAPACK bien rico y sucio 🤤🔥 Son [DEMOGRAPHI…"
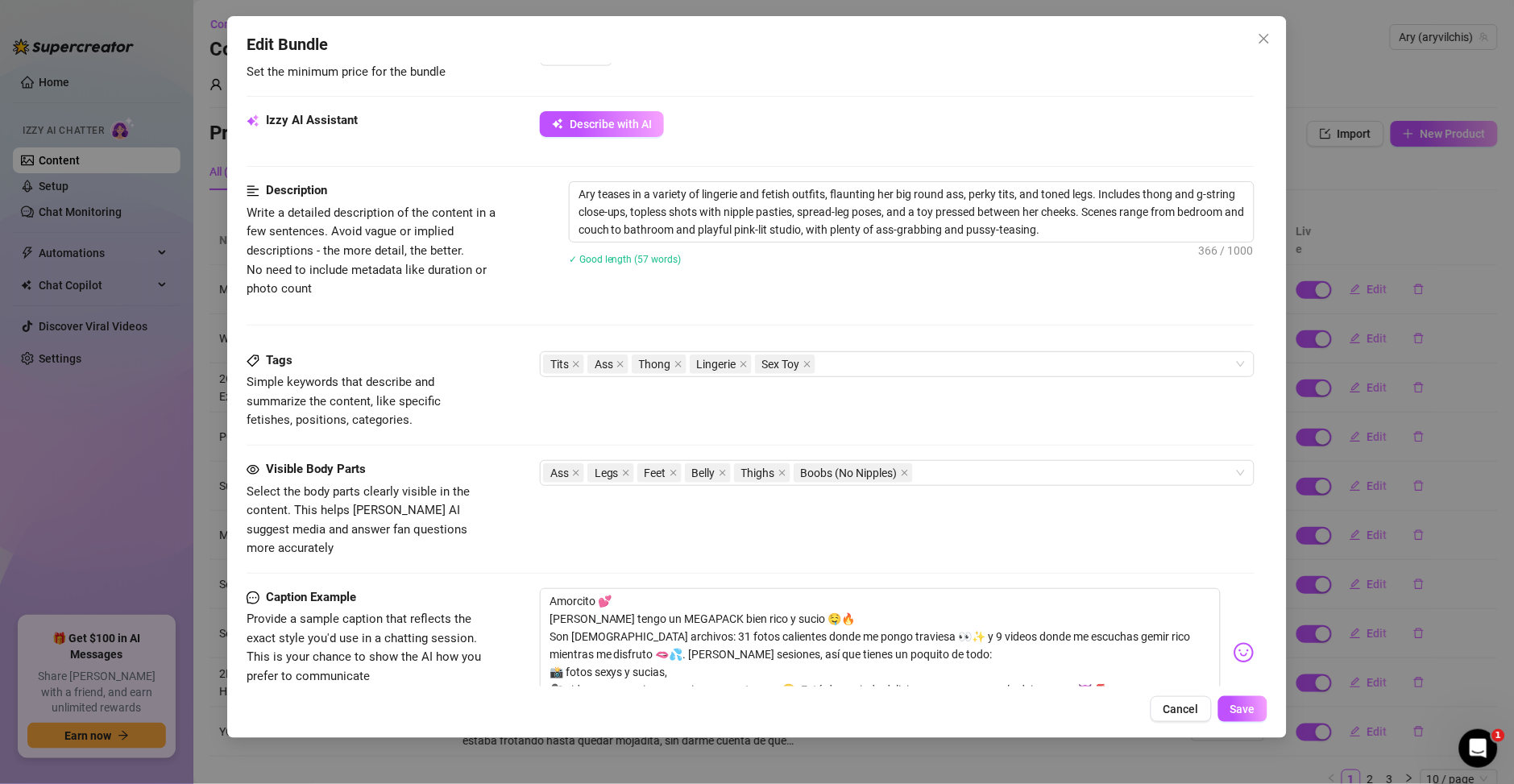
scroll to position [744, 0]
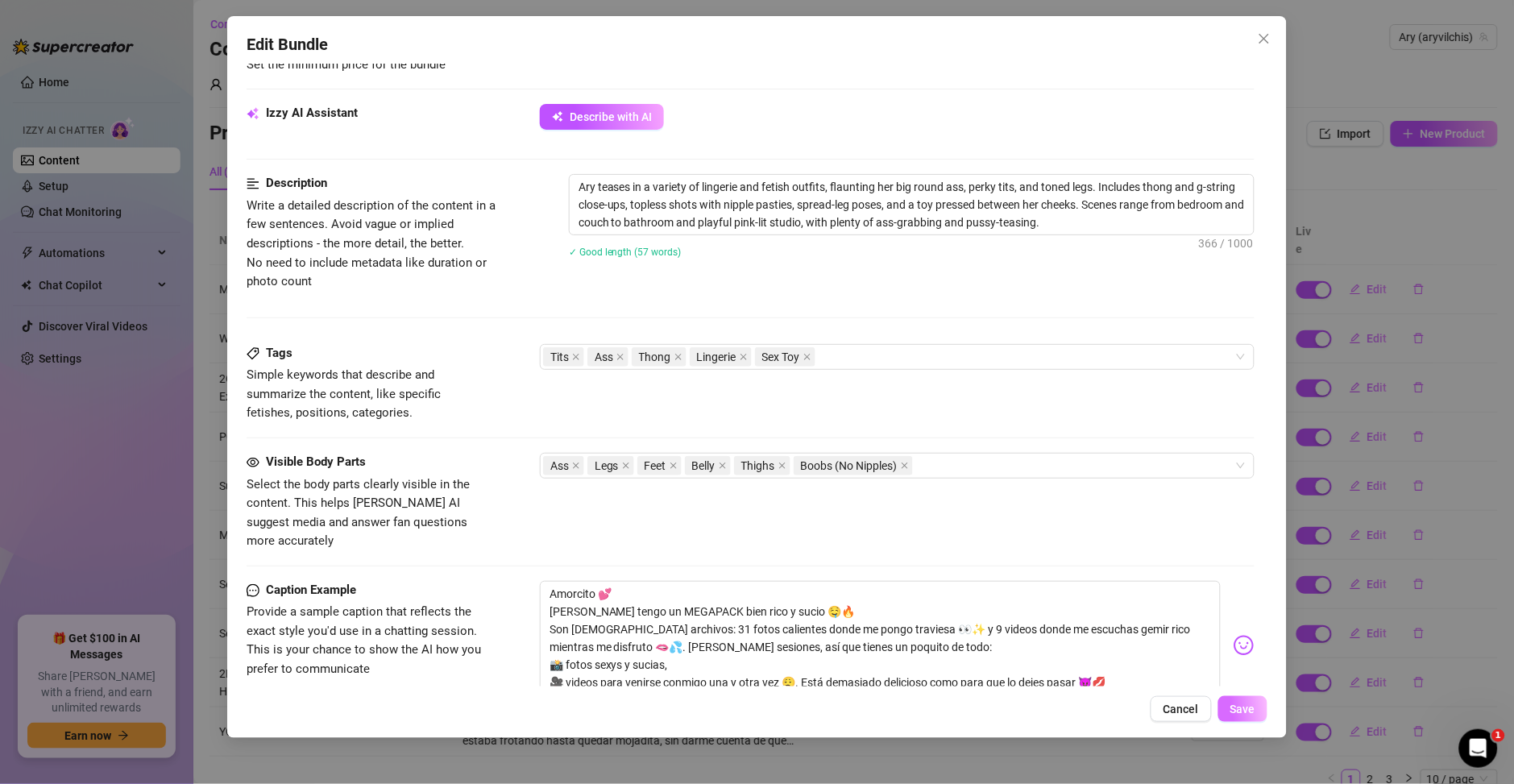
click at [1254, 720] on button "Save" at bounding box center [1242, 708] width 49 height 25
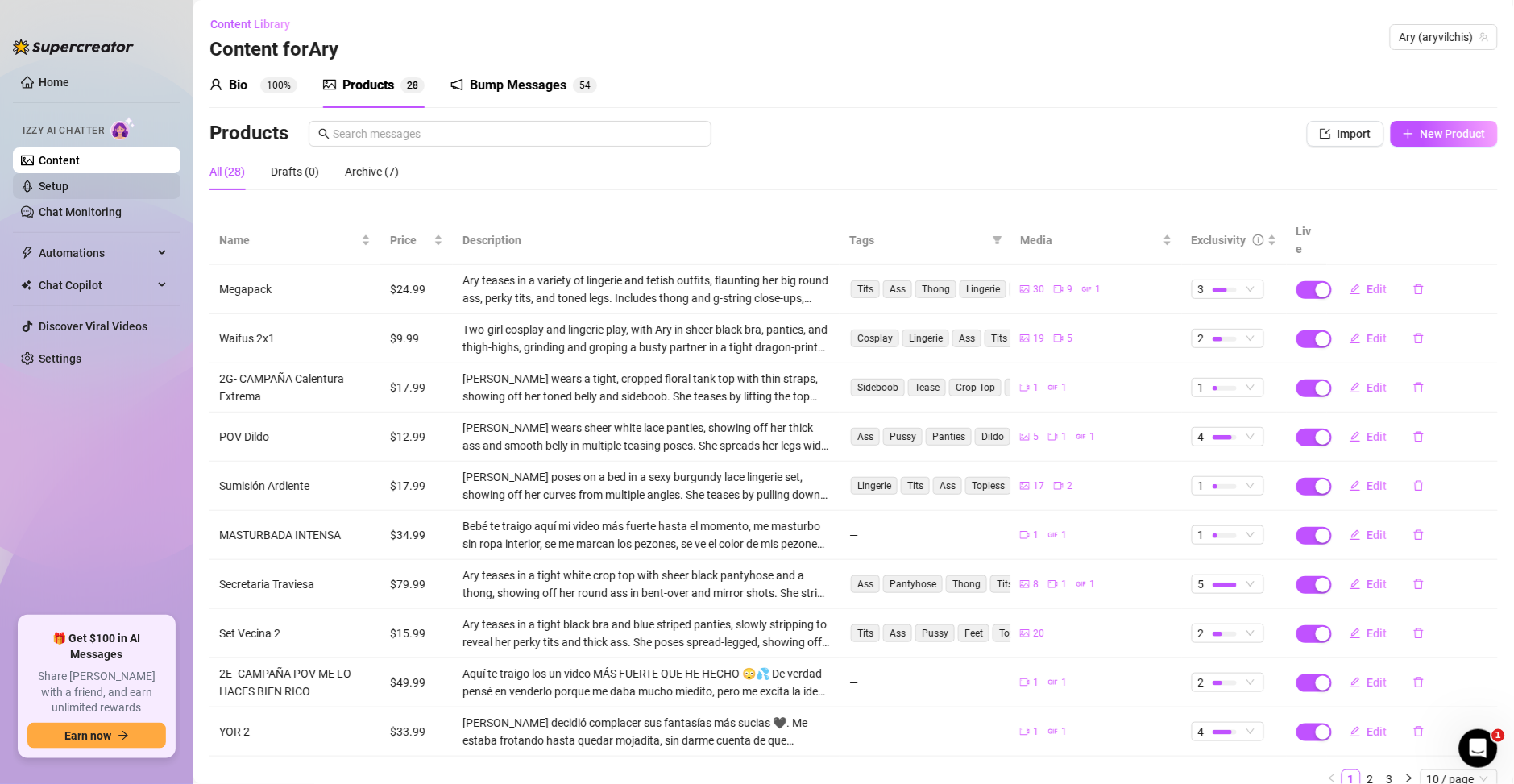
click at [68, 193] on link "Setup" at bounding box center [54, 185] width 30 height 13
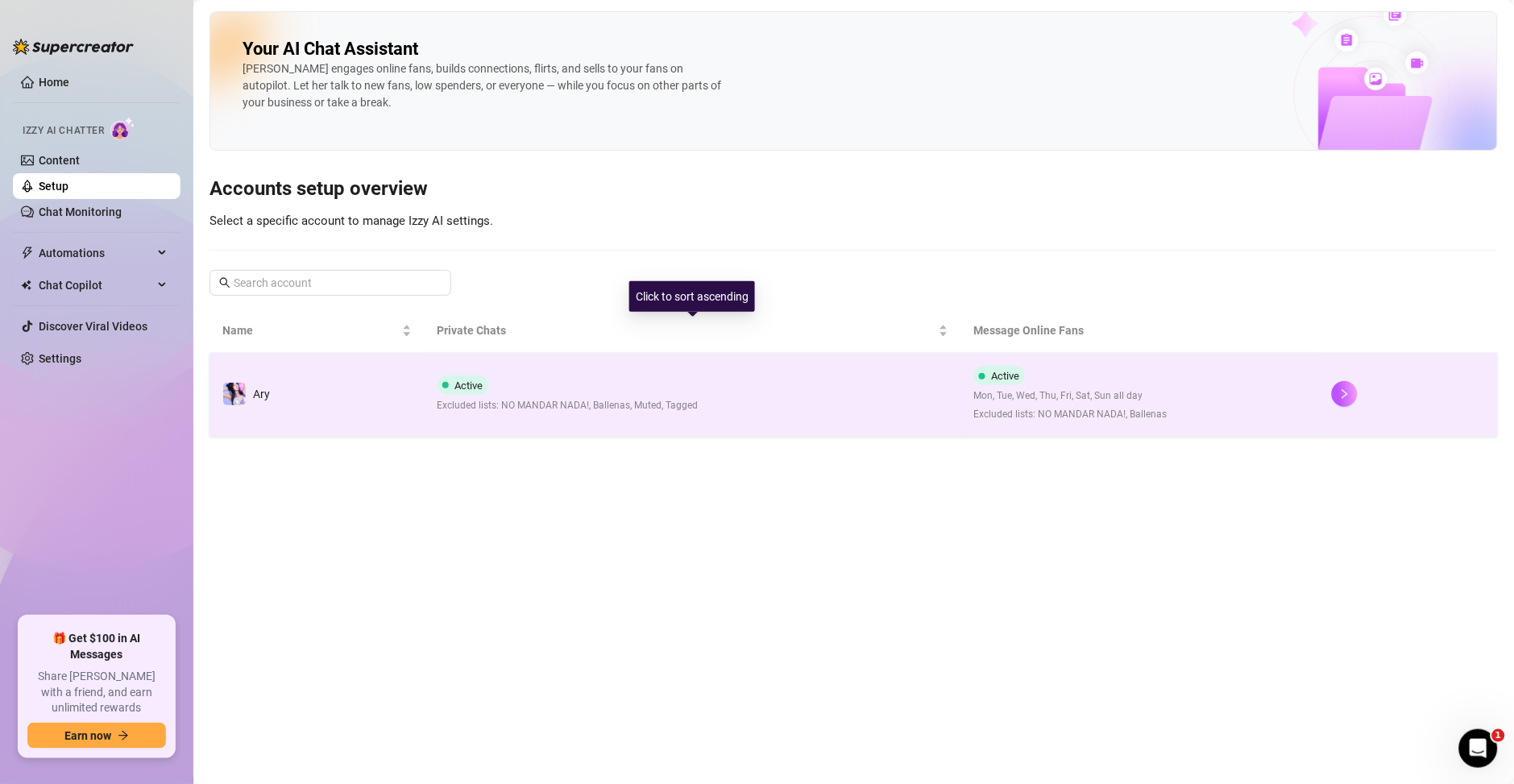
click at [568, 384] on div "Active Excluded lists: NO MANDAR NADA!, Ballenas, Muted, Tagged" at bounding box center [568, 393] width 261 height 38
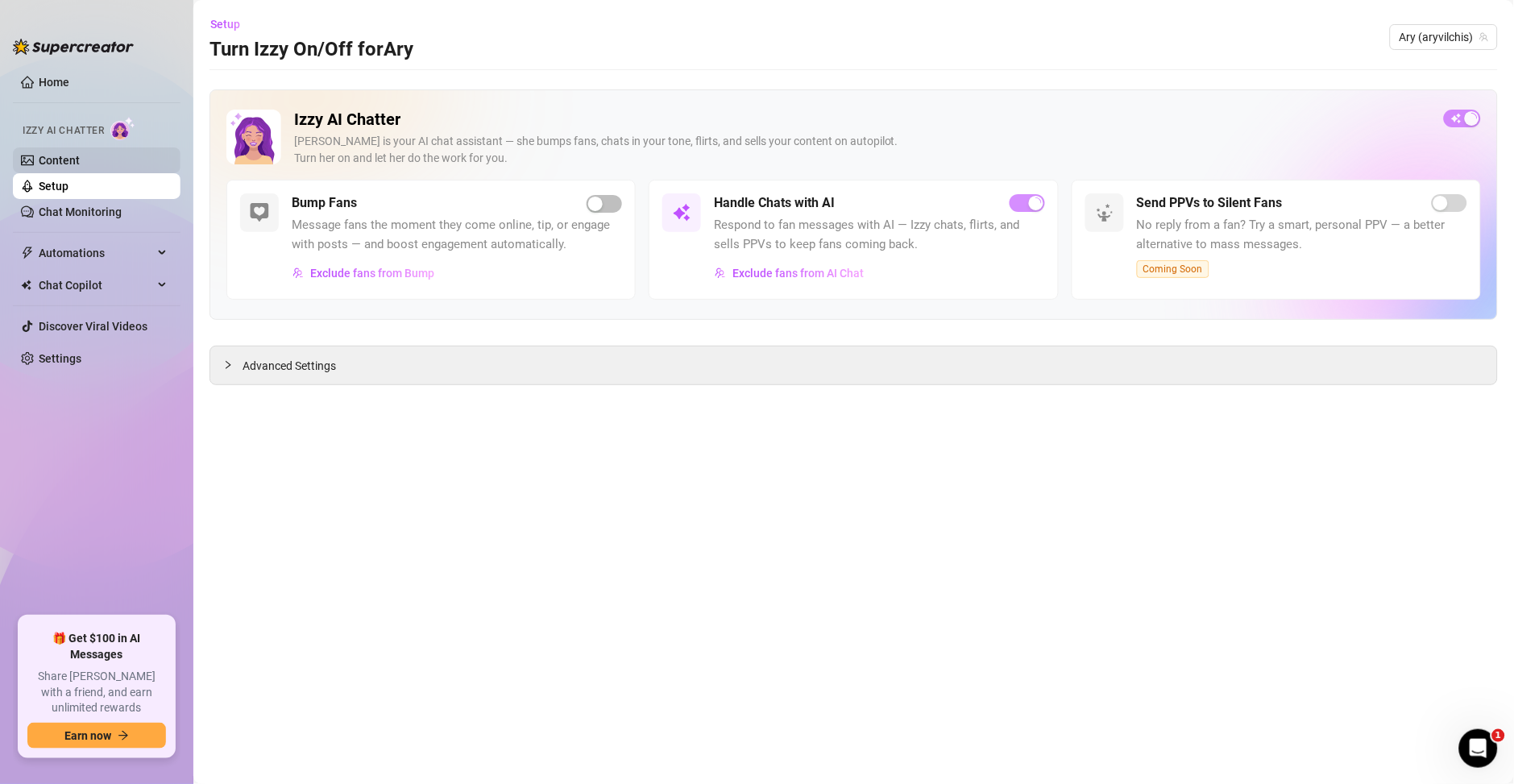
click at [80, 154] on link "Content" at bounding box center [59, 160] width 41 height 13
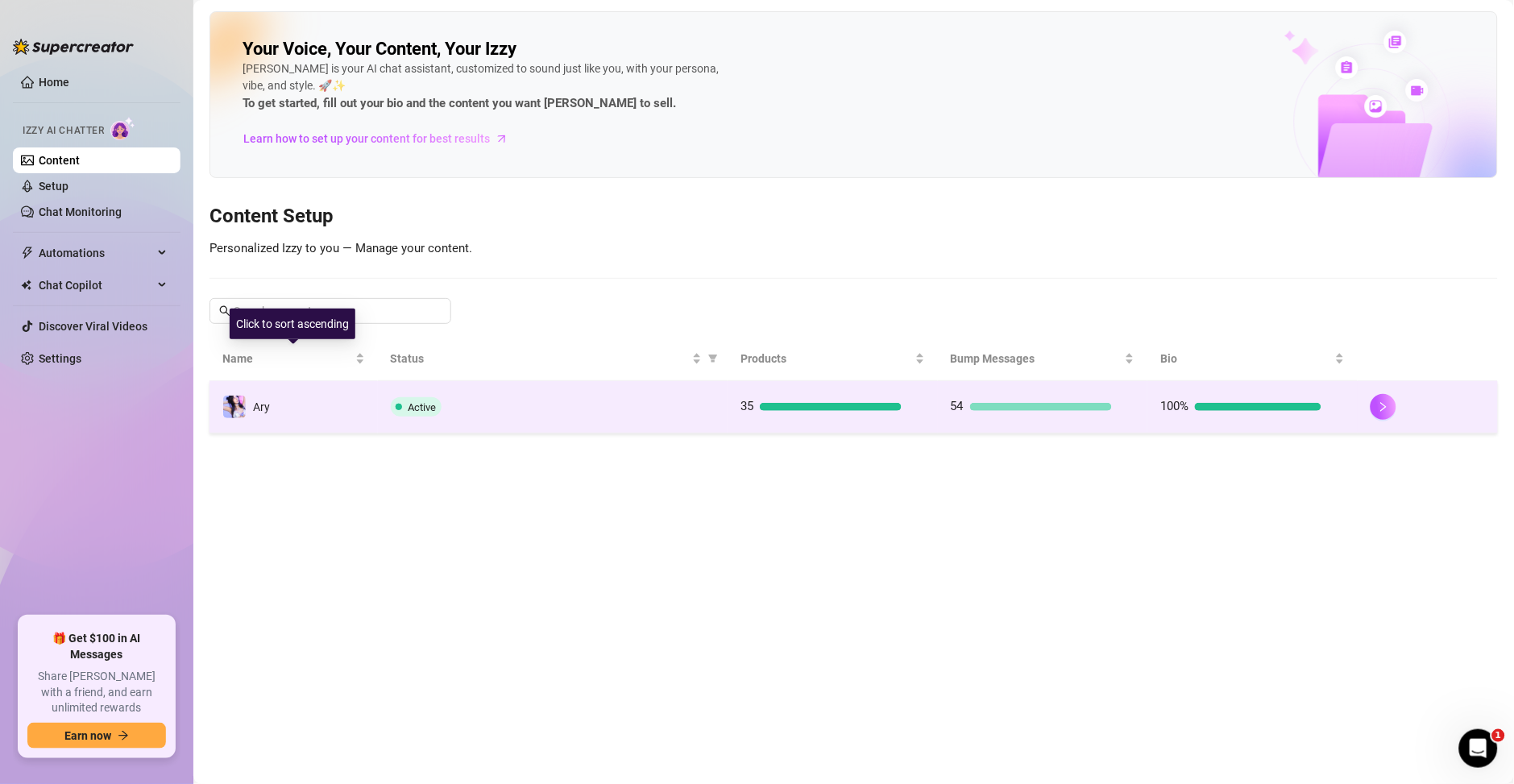
click at [419, 410] on span "Active" at bounding box center [422, 407] width 28 height 12
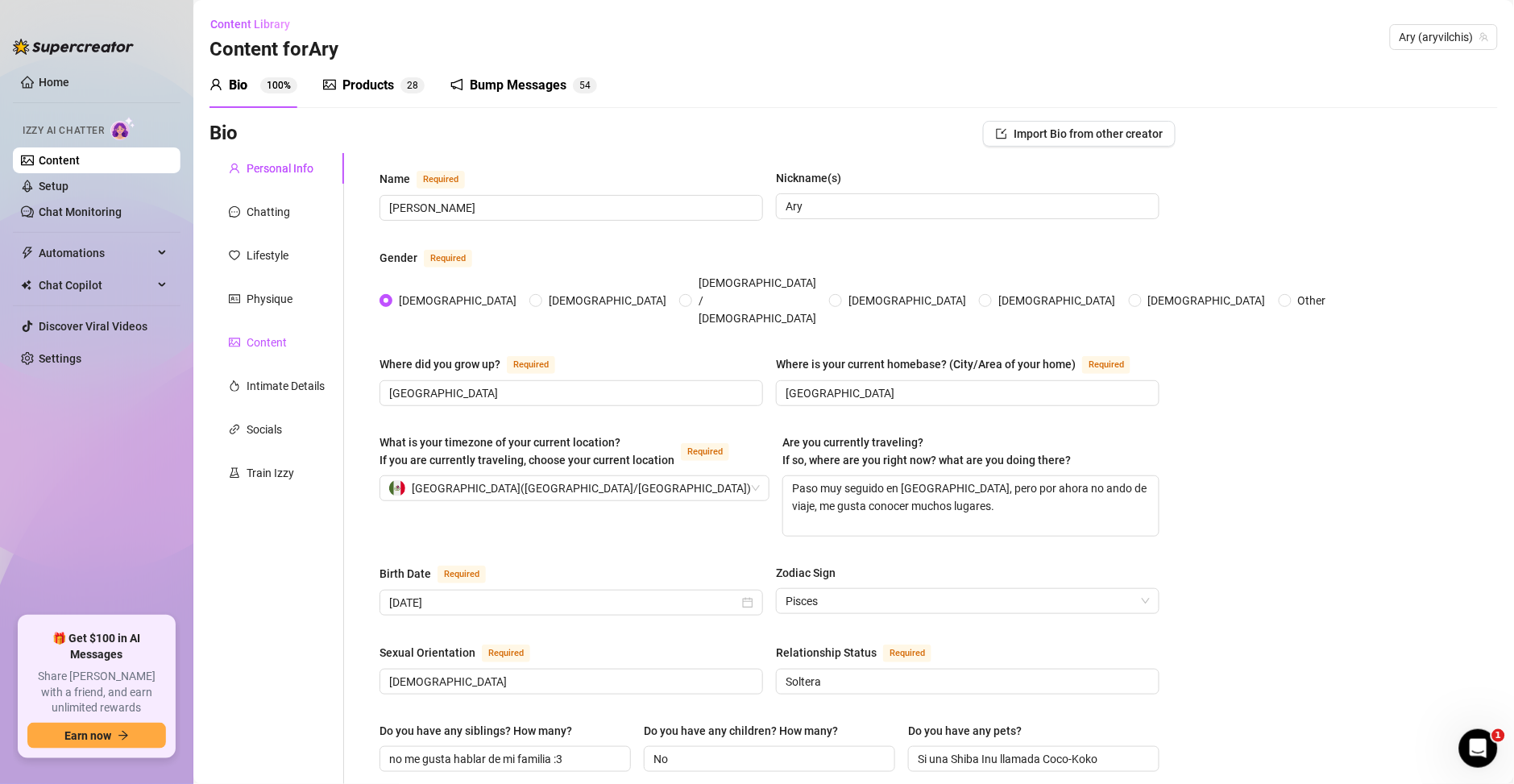
click at [278, 340] on div "Content" at bounding box center [266, 342] width 40 height 18
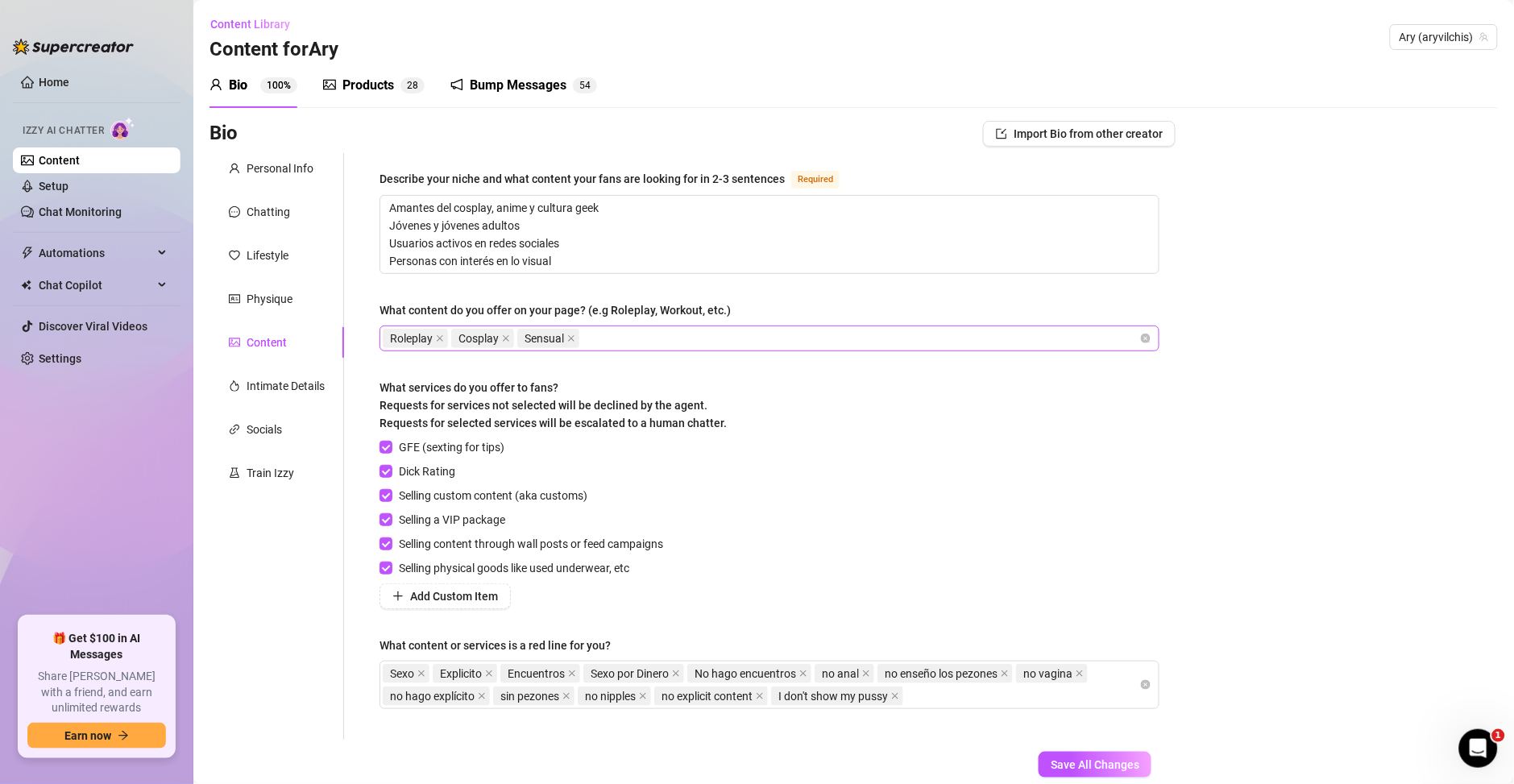
click at [614, 337] on div "Roleplay Cosplay Sensual" at bounding box center [761, 338] width 756 height 22
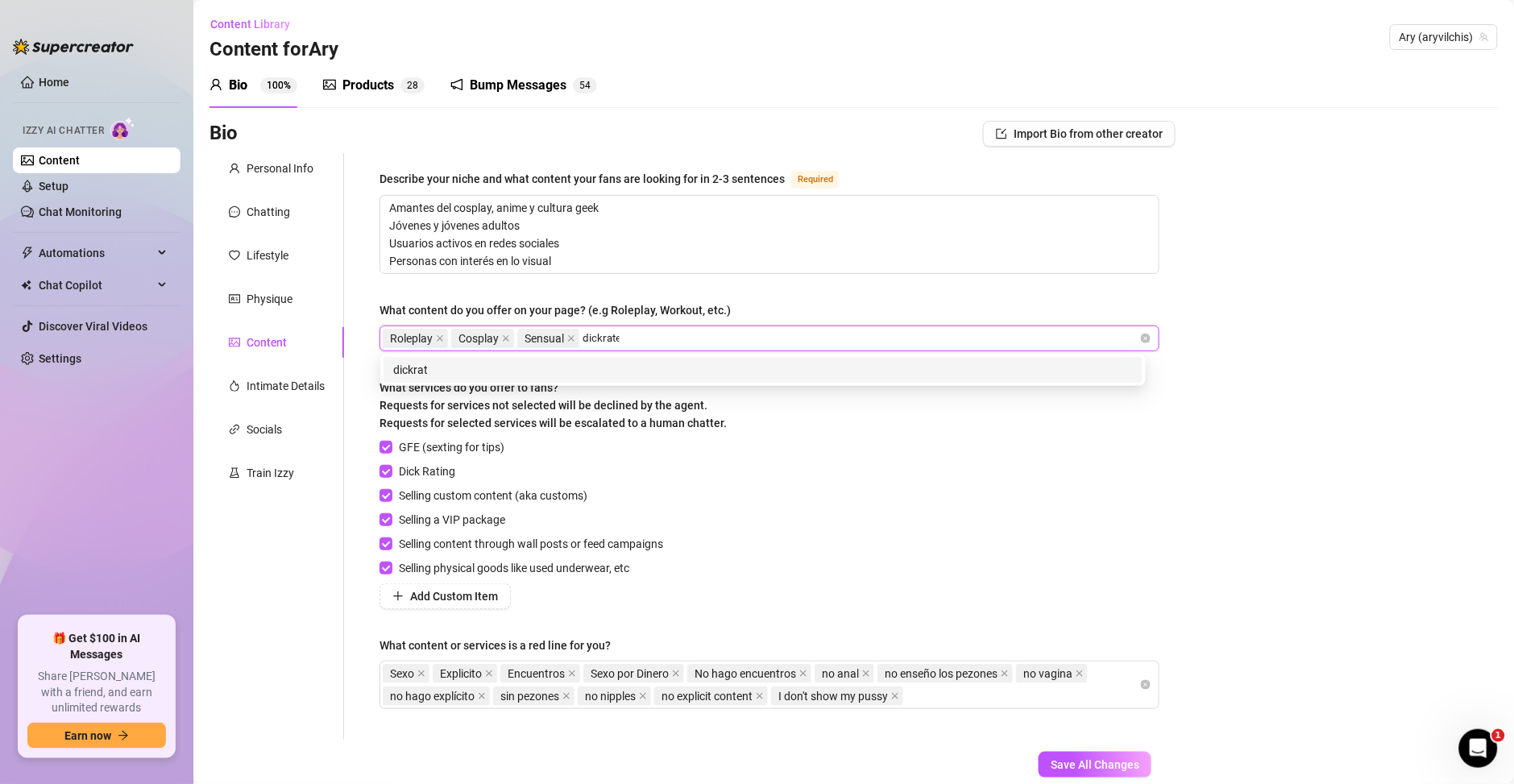
type input "dickrates"
type input "customs"
type input "personalizados"
type input "sexting"
type input "colabs"
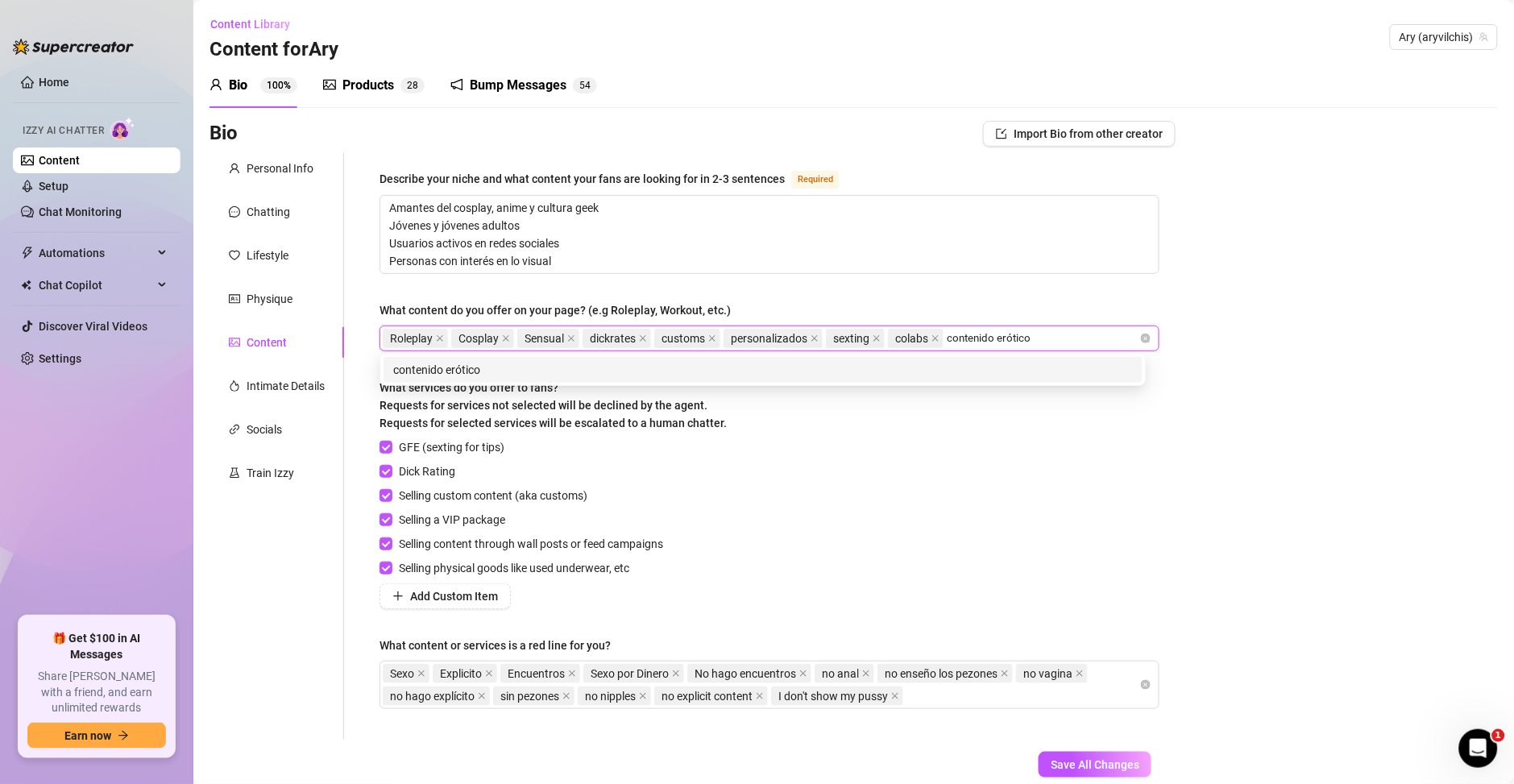
type input "contenido erótico"
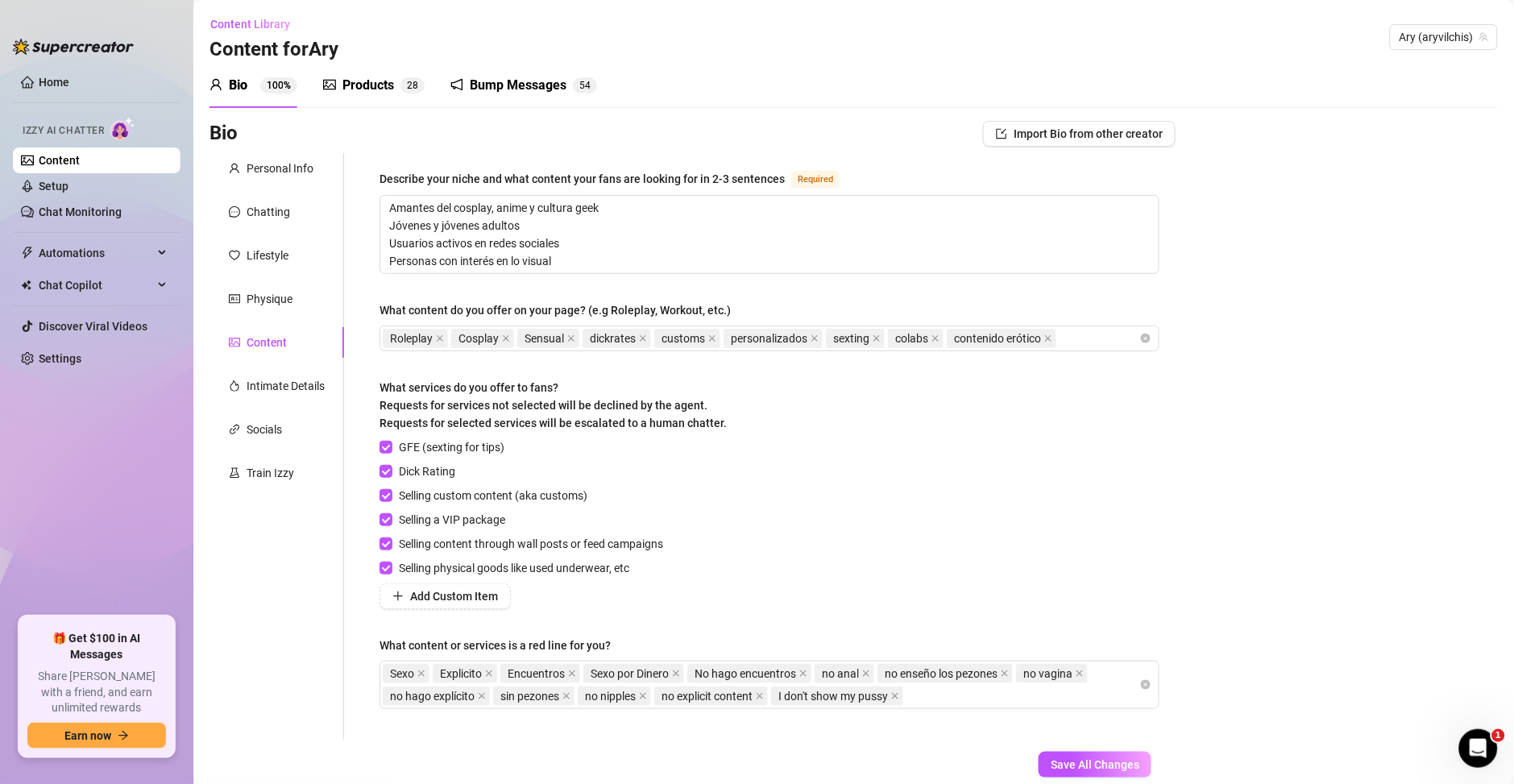
click at [1197, 429] on div "Bio Import Bio from other creator Personal Info Chatting Lifestyle Physique Con…" at bounding box center [853, 476] width 1288 height 711
click at [1107, 758] on span "Save All Changes" at bounding box center [1094, 764] width 89 height 13
click at [1077, 761] on span "Save All Changes" at bounding box center [1094, 764] width 89 height 13
drag, startPoint x: 259, startPoint y: 433, endPoint x: 265, endPoint y: 416, distance: 18.0
click at [262, 422] on div "Socials" at bounding box center [264, 429] width 35 height 18
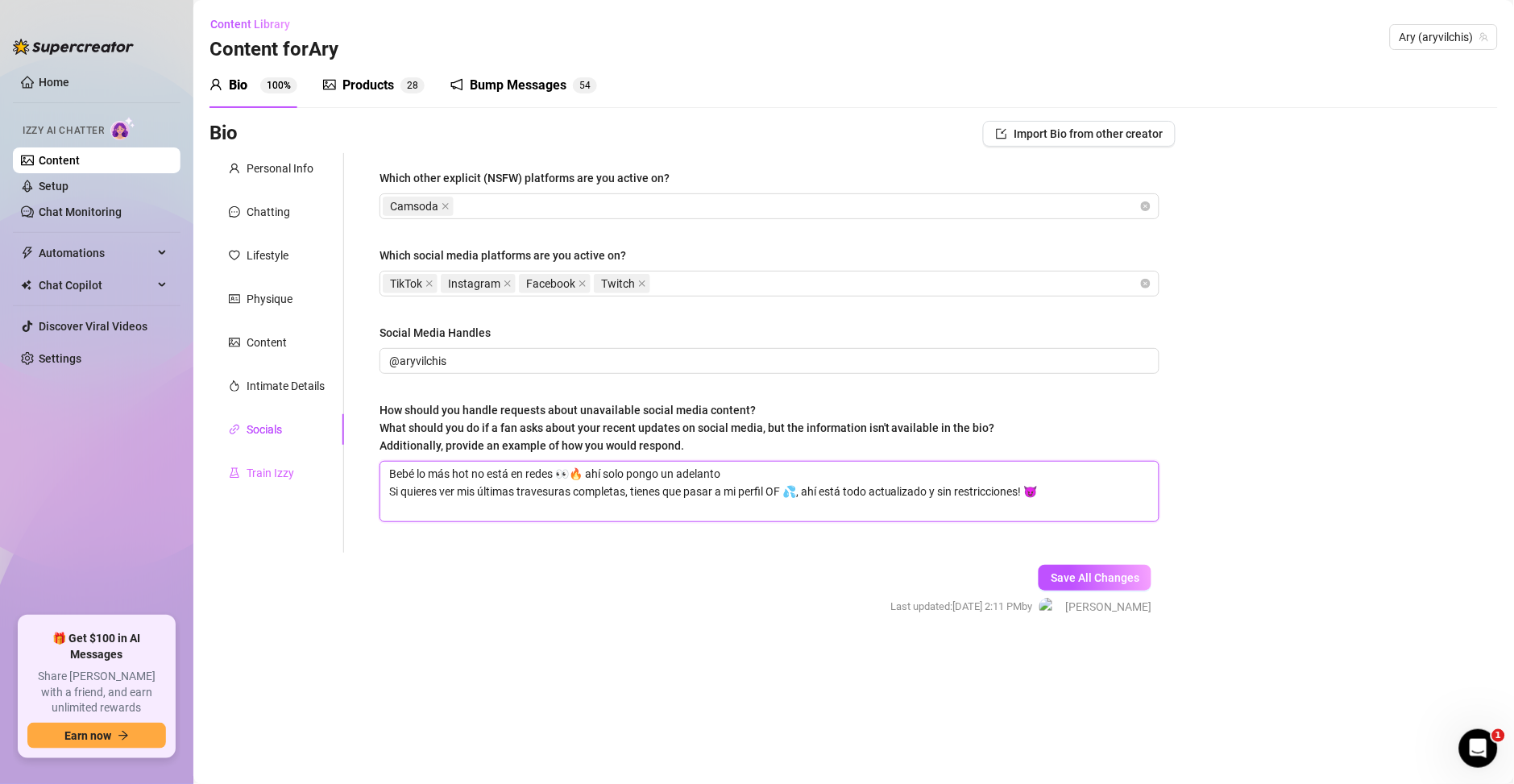
drag, startPoint x: 1072, startPoint y: 494, endPoint x: 331, endPoint y: 467, distance: 741.5
click at [331, 467] on div "Personal Info Chatting Lifestyle Physique Content Intimate Details Socials Trai…" at bounding box center [692, 353] width 965 height 399
click at [283, 347] on div "Content" at bounding box center [266, 342] width 40 height 18
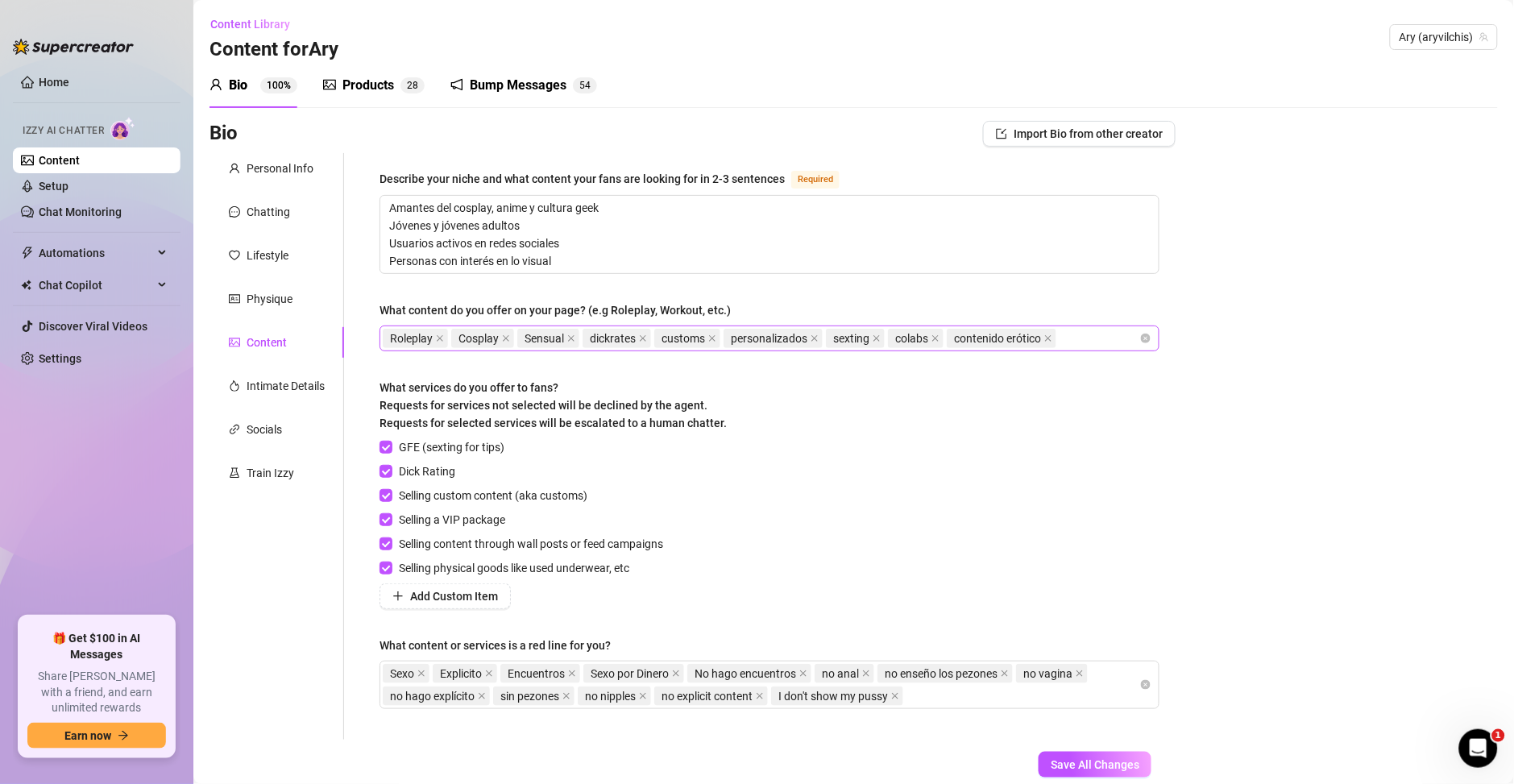
click at [793, 343] on span "personalizados" at bounding box center [769, 338] width 77 height 18
click at [764, 344] on span "personalizados" at bounding box center [769, 338] width 77 height 18
click at [766, 333] on span "personalizados" at bounding box center [769, 338] width 77 height 18
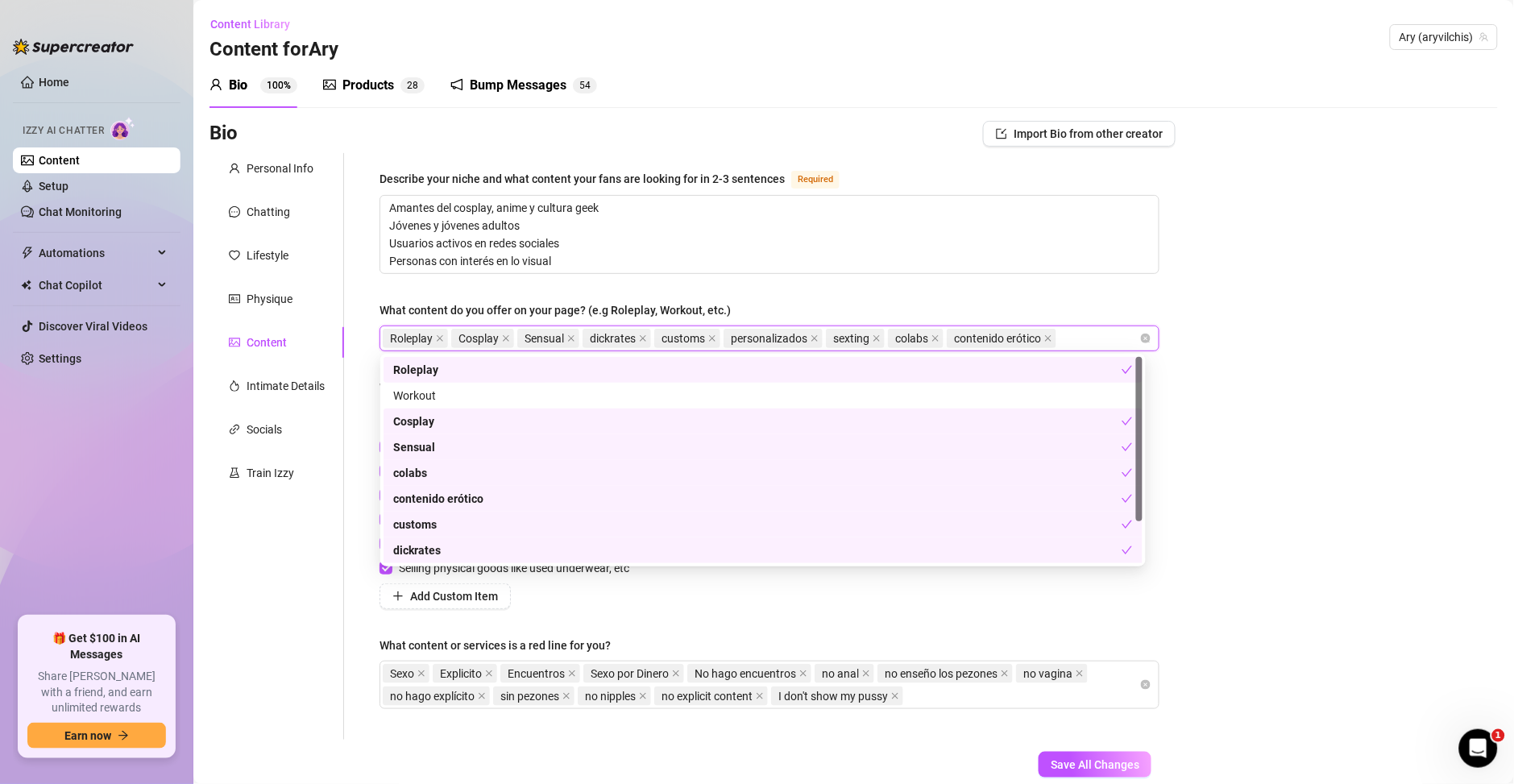
click at [1356, 355] on div "Bio Import Bio from other creator Personal Info Chatting Lifestyle Physique Con…" at bounding box center [853, 476] width 1288 height 711
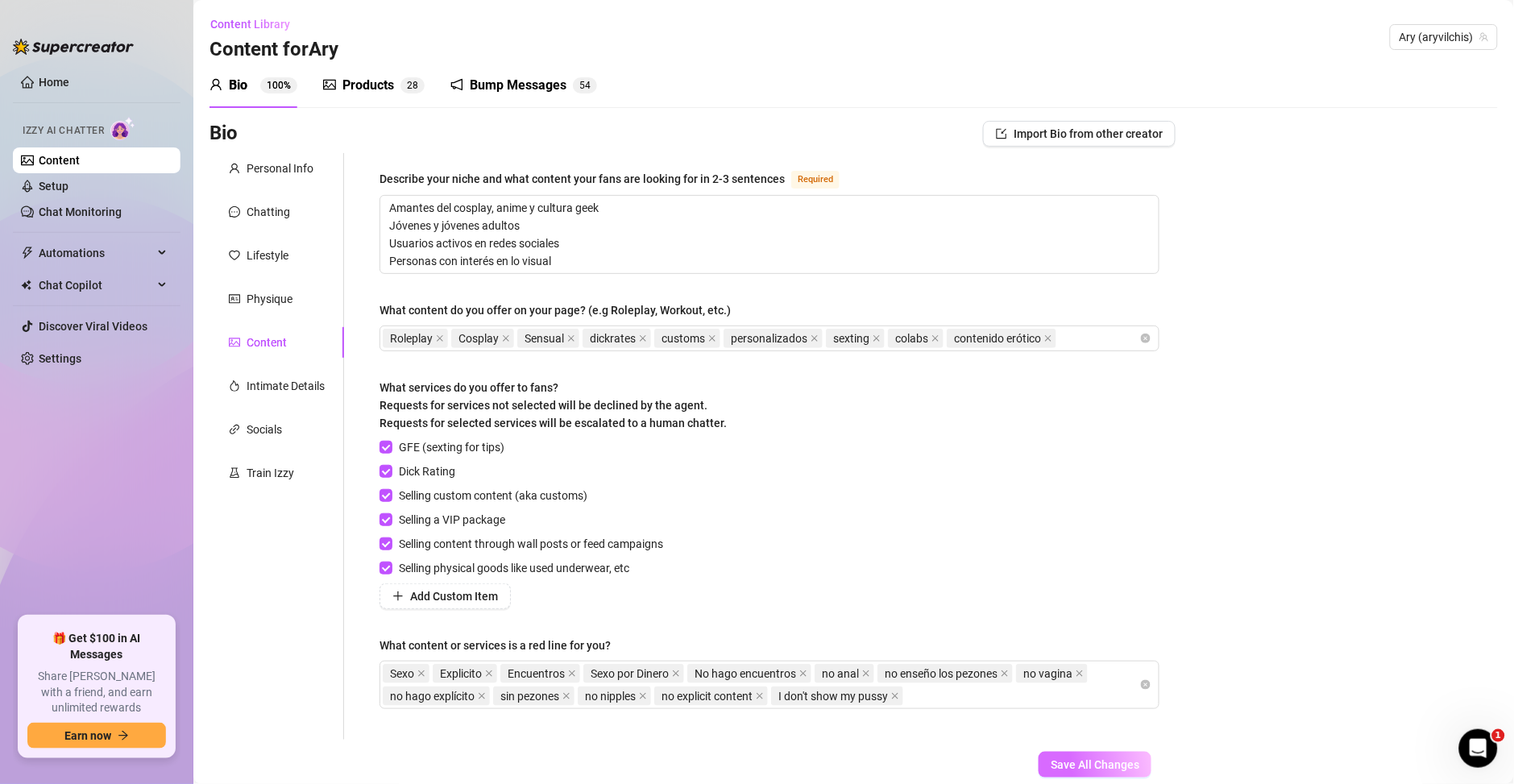
click at [1109, 773] on button "Save All Changes" at bounding box center [1095, 764] width 113 height 25
